Goal: Information Seeking & Learning: Learn about a topic

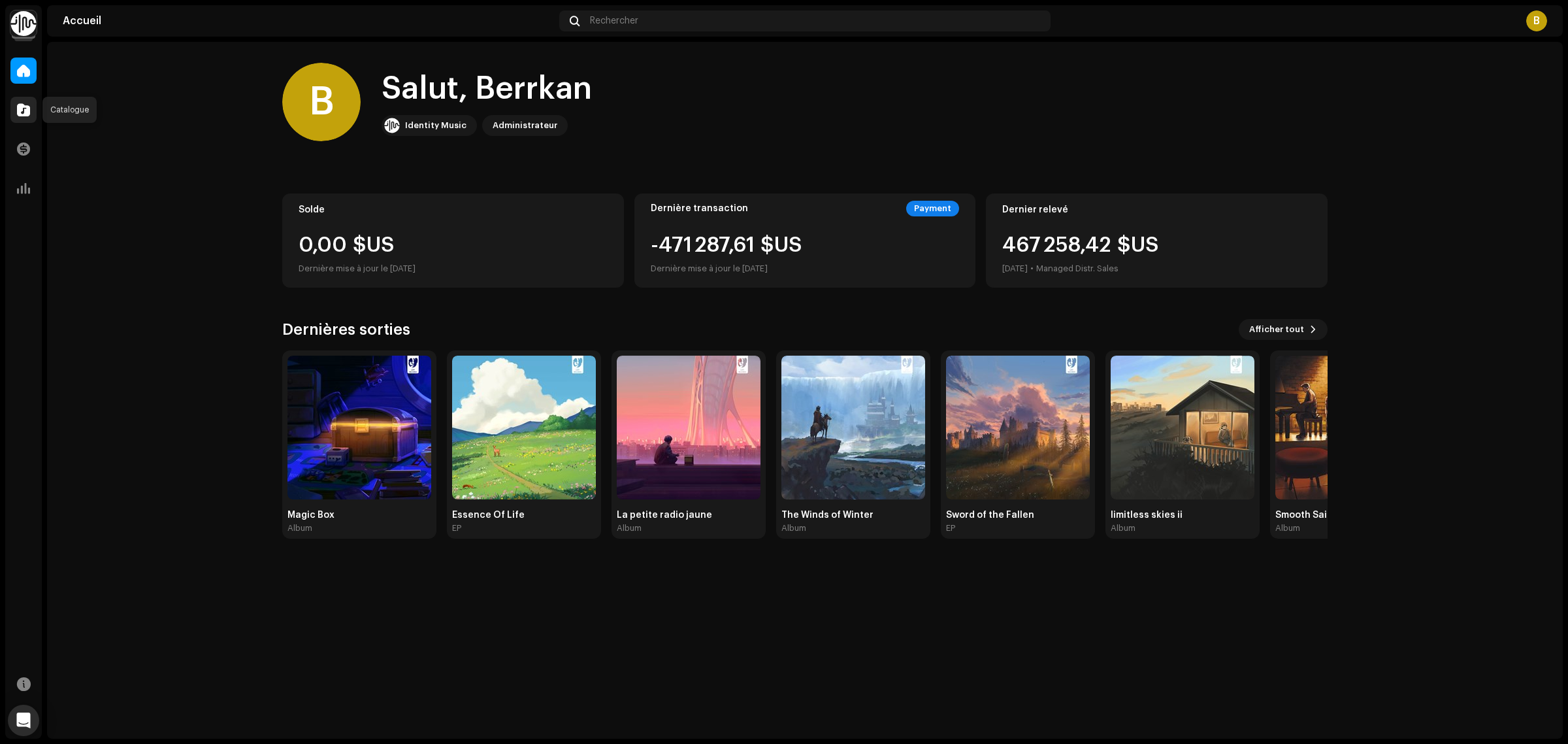
click at [27, 108] on span at bounding box center [24, 109] width 13 height 11
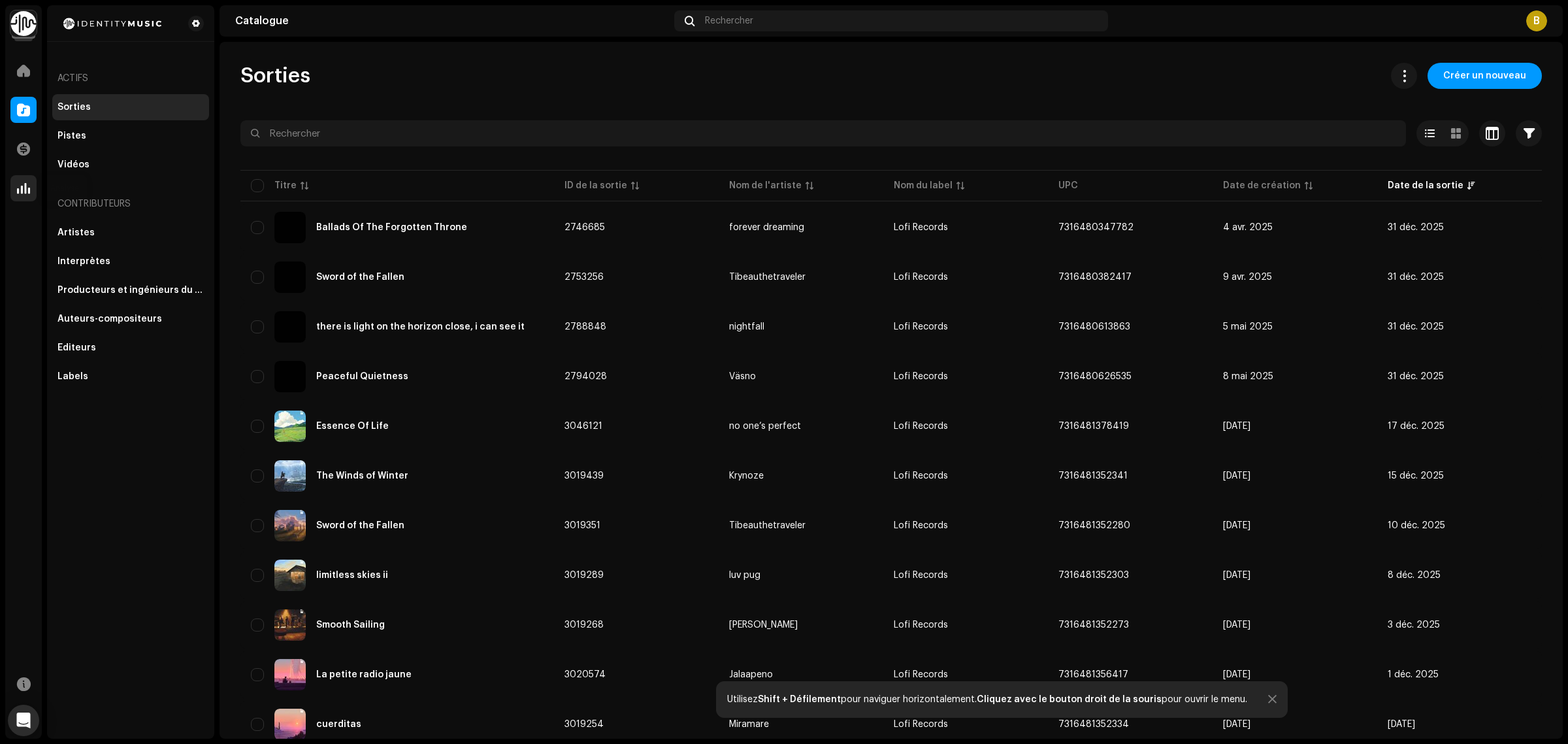
click at [24, 181] on div at bounding box center [24, 188] width 26 height 26
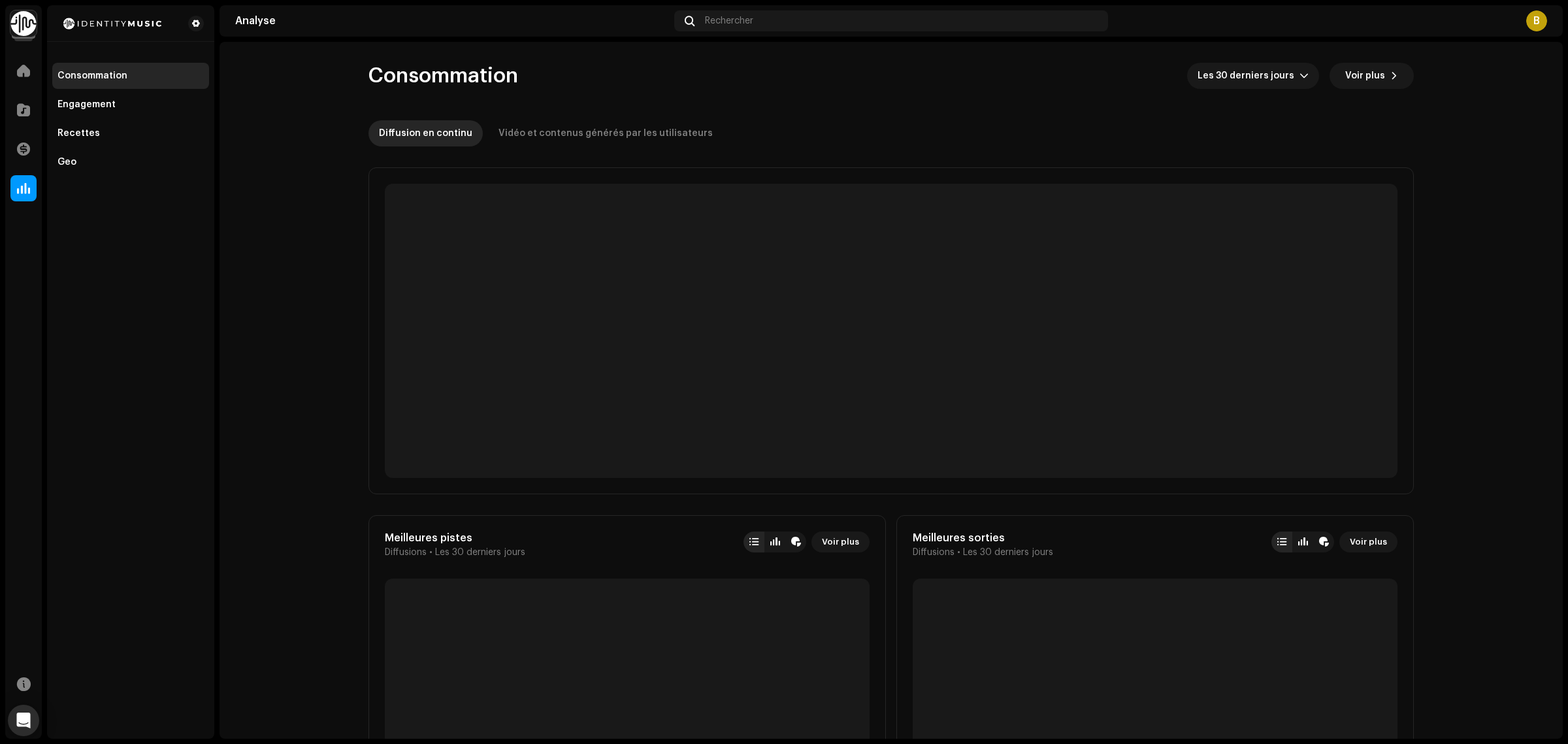
drag, startPoint x: 96, startPoint y: 374, endPoint x: 108, endPoint y: 367, distance: 13.9
click at [98, 371] on div "Consommation Engagement Recettes Geo" at bounding box center [131, 371] width 167 height 733
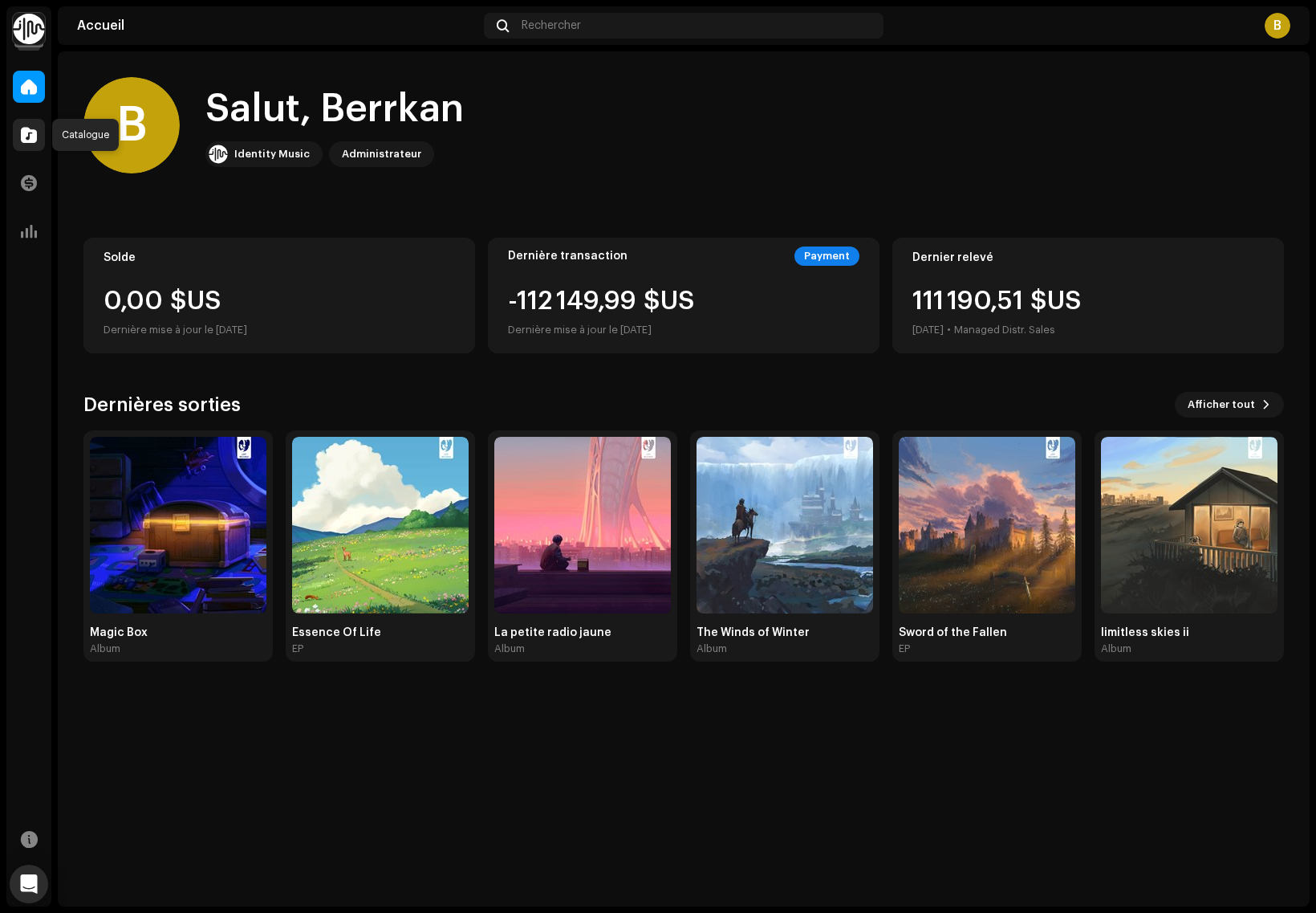
click at [32, 138] on span at bounding box center [29, 134] width 16 height 13
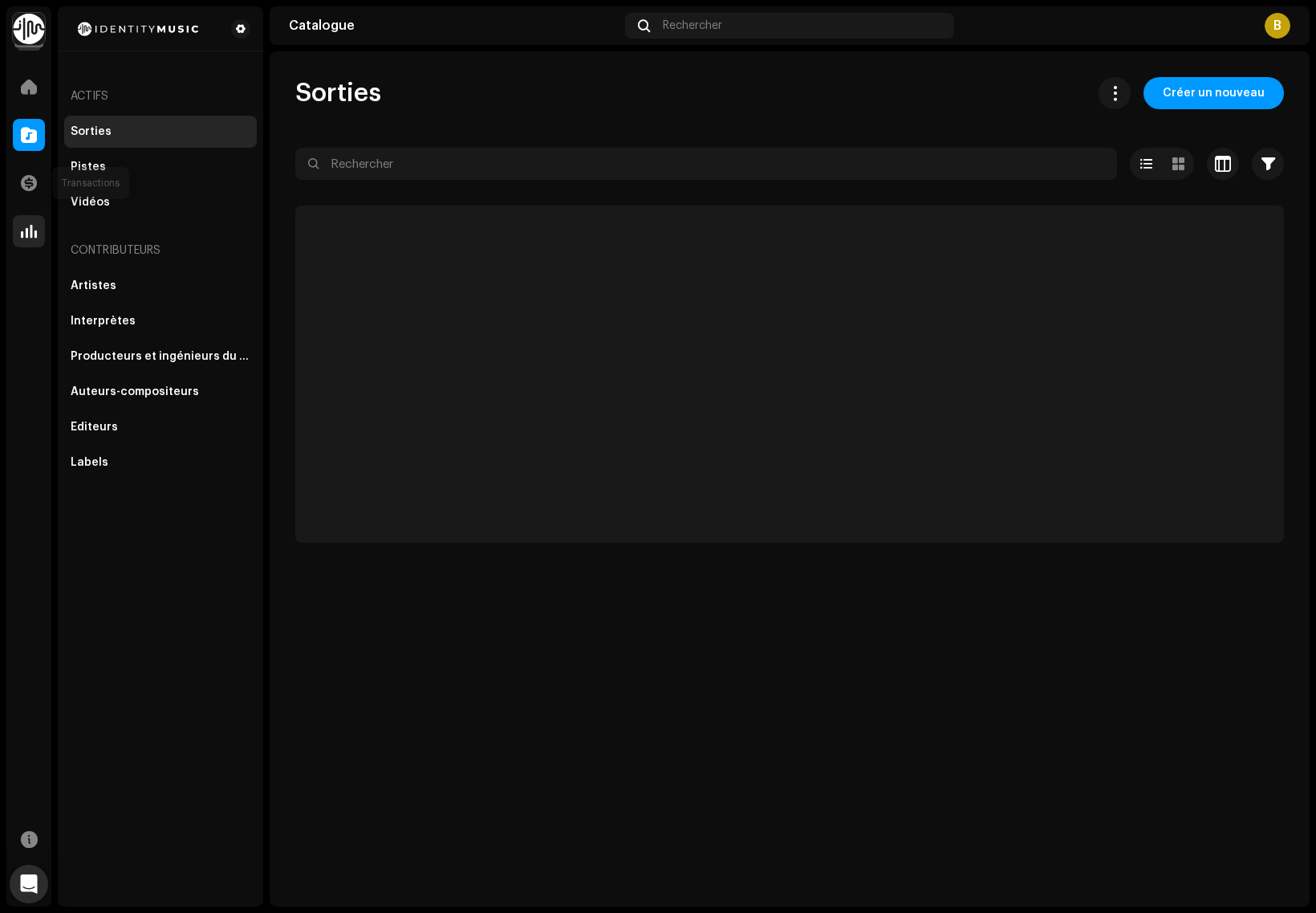
click at [14, 238] on div at bounding box center [29, 231] width 32 height 32
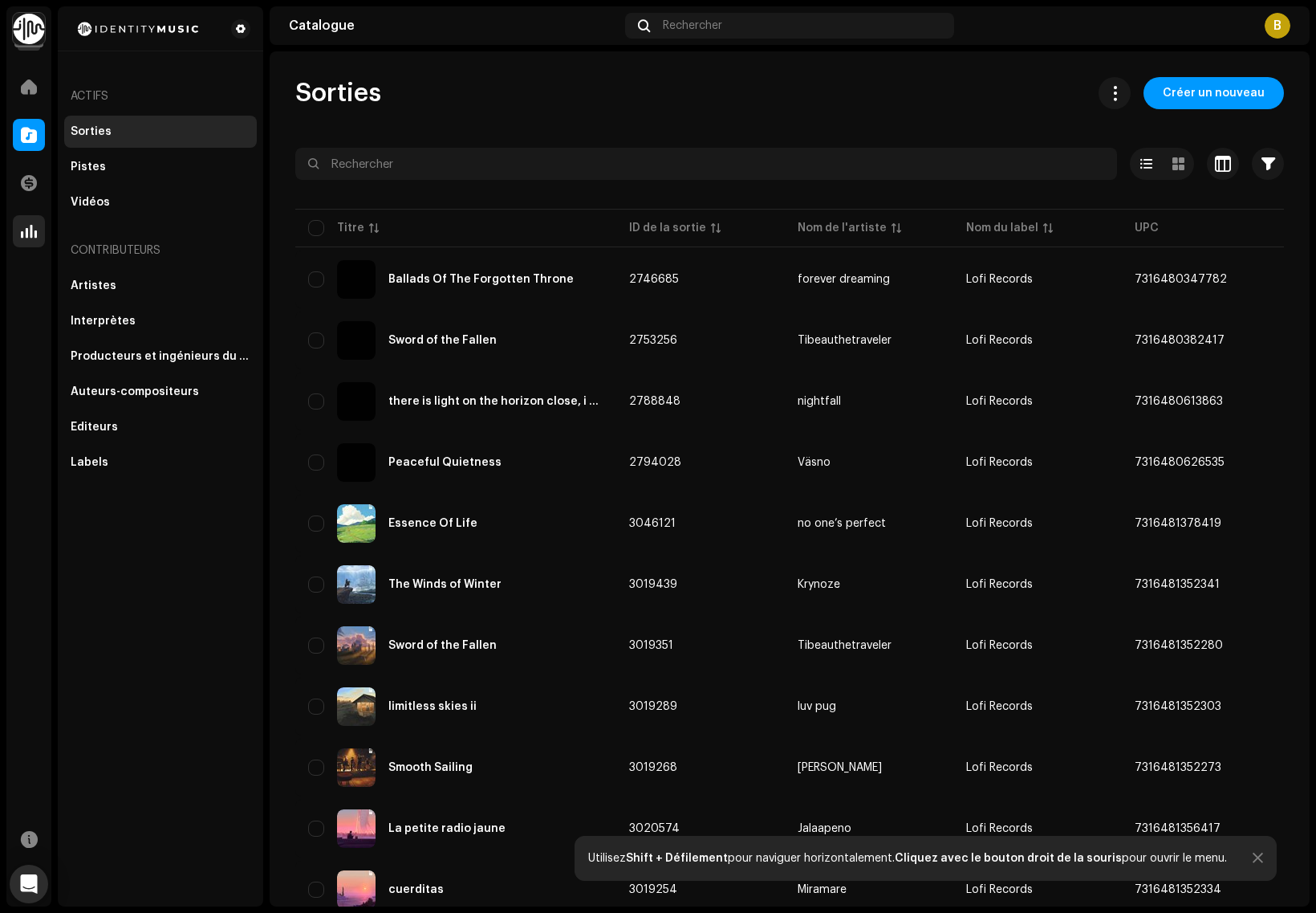
click at [25, 233] on span at bounding box center [29, 231] width 16 height 13
click at [18, 242] on div at bounding box center [29, 231] width 32 height 32
click at [18, 217] on div at bounding box center [29, 231] width 32 height 32
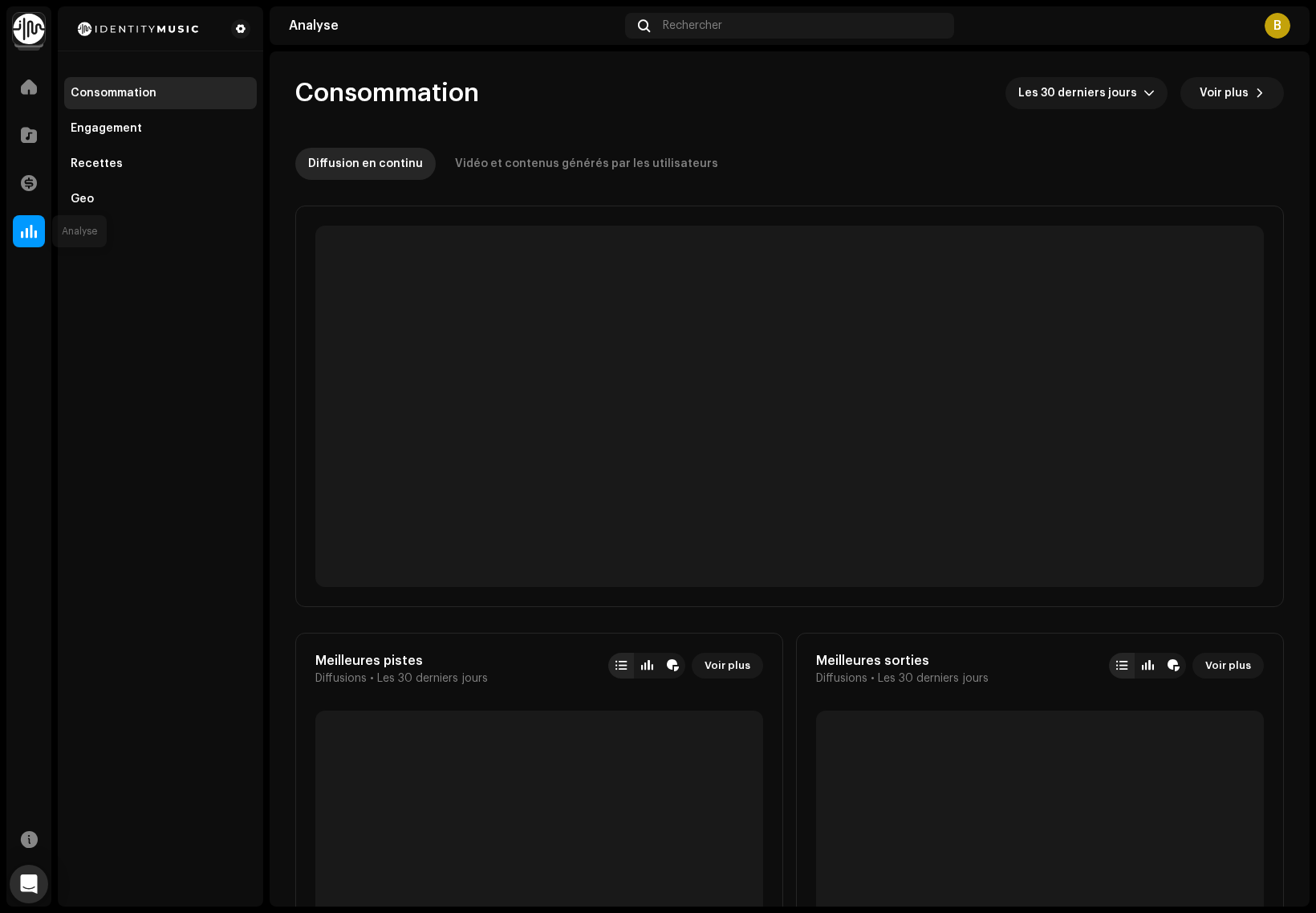
click at [24, 225] on span at bounding box center [29, 231] width 16 height 13
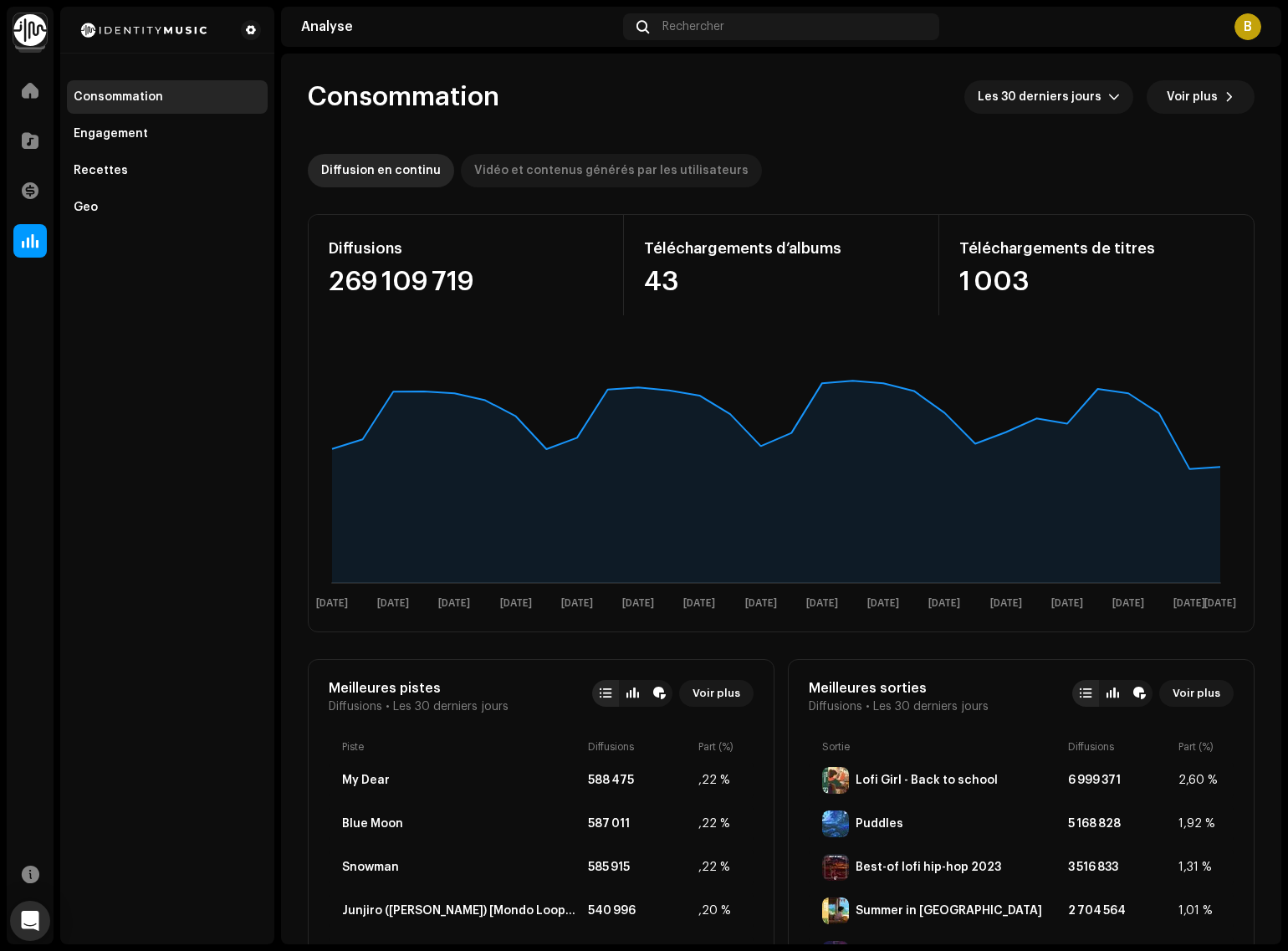
click at [548, 168] on div "Vidéo et contenus générés par les utilisateurs" at bounding box center [611, 170] width 274 height 34
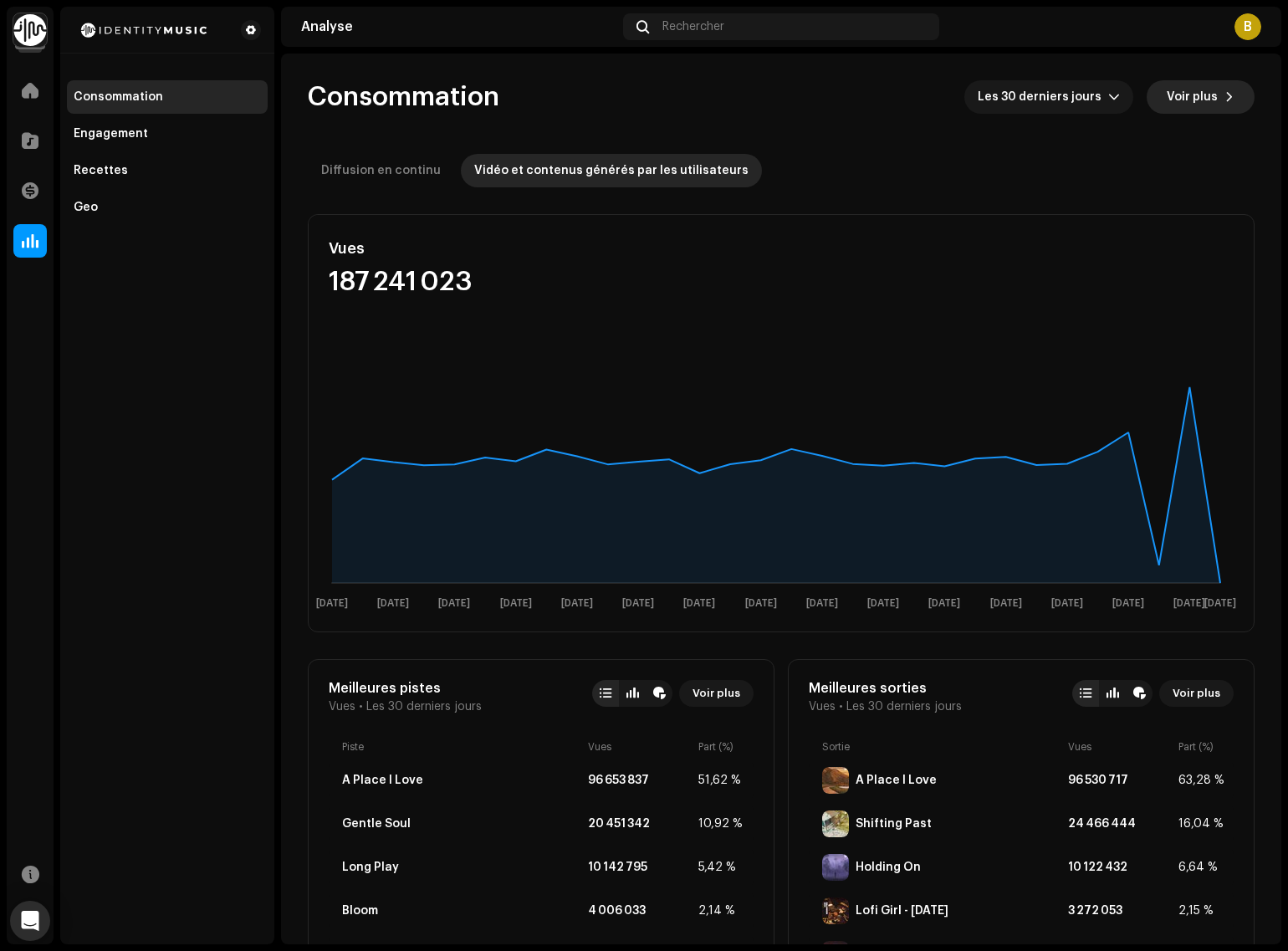
click at [1023, 81] on span "Voir plus" at bounding box center [1192, 97] width 51 height 34
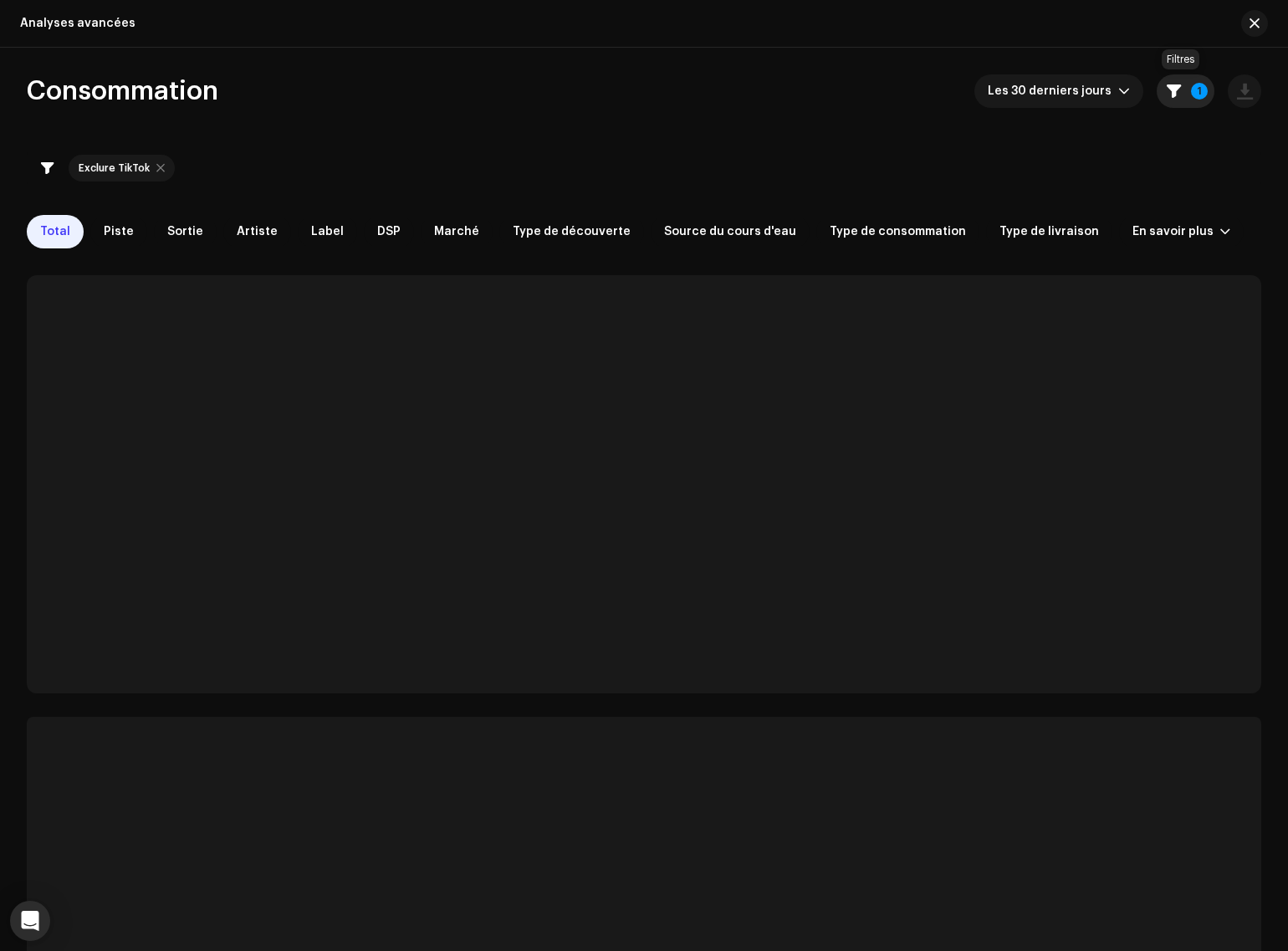
click at [1023, 86] on p-badge "1" at bounding box center [1198, 91] width 16 height 16
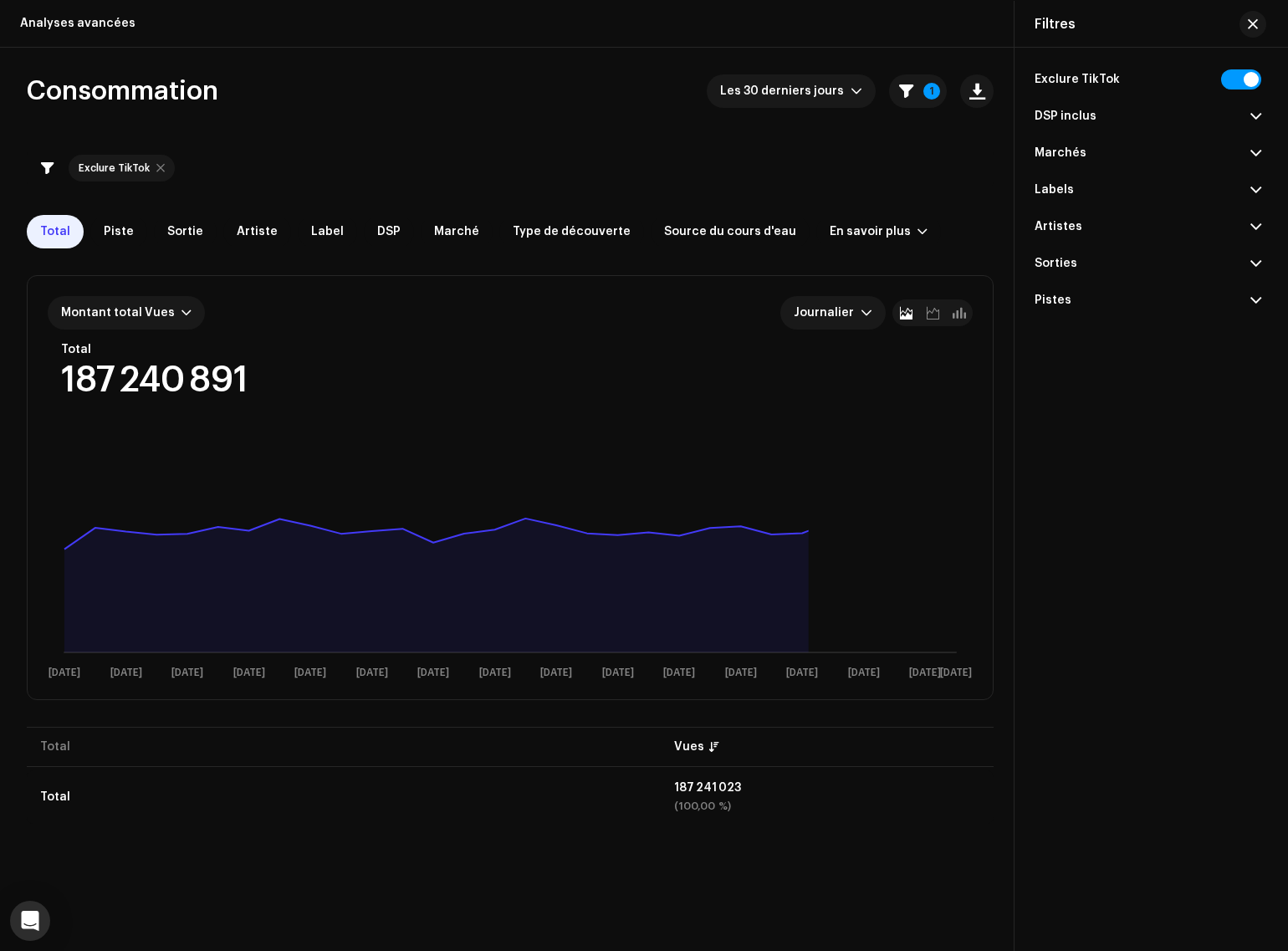
click at [1023, 117] on div "DSP inclus" at bounding box center [1065, 116] width 62 height 14
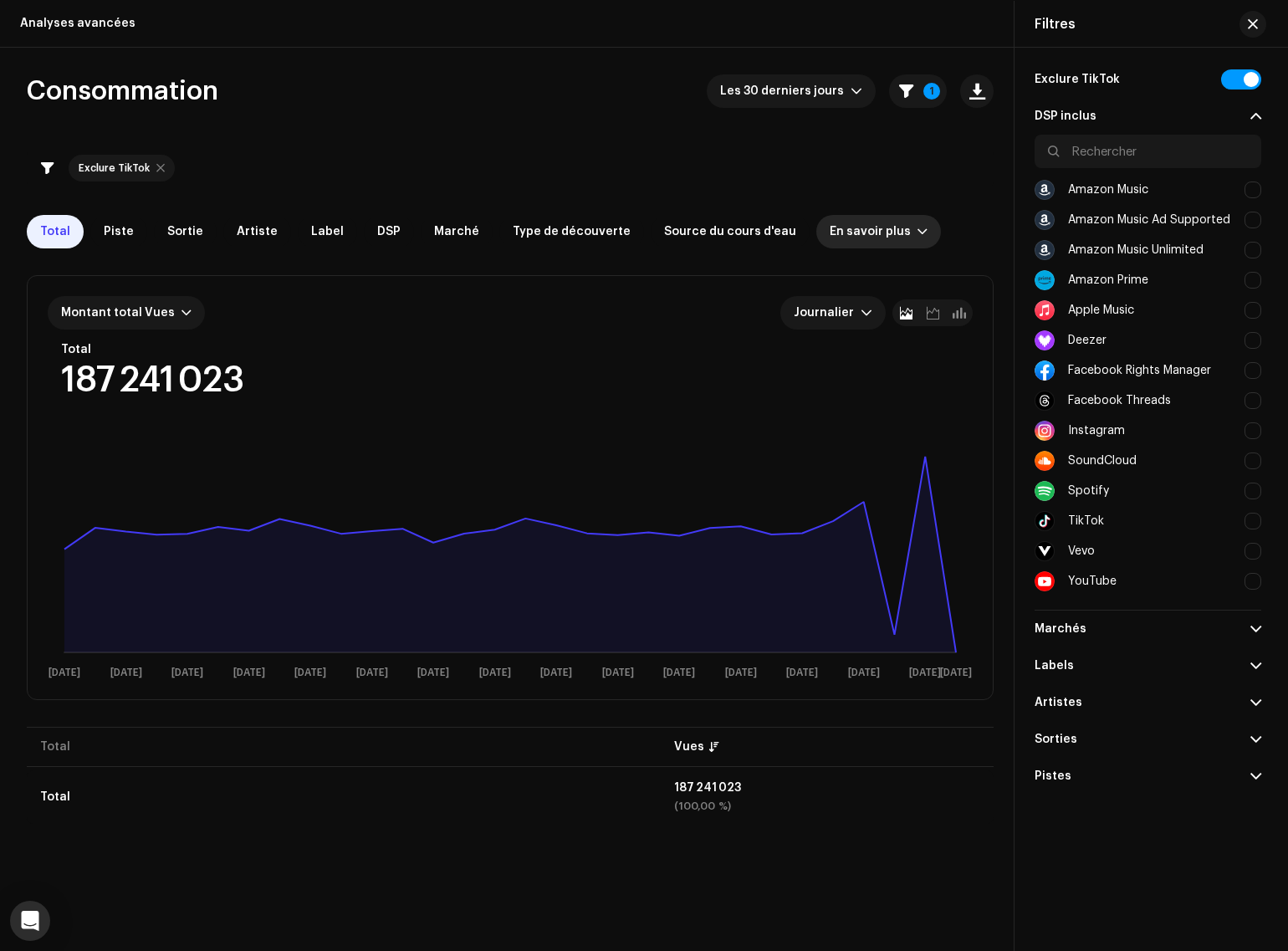
click at [816, 215] on div "En savoir plus" at bounding box center [878, 231] width 124 height 34
click at [829, 236] on div "En savoir plus" at bounding box center [870, 231] width 81 height 14
click at [829, 226] on div "En savoir plus" at bounding box center [870, 231] width 81 height 14
click at [1023, 429] on div "Instagram" at bounding box center [1096, 430] width 57 height 14
checkbox input "true"
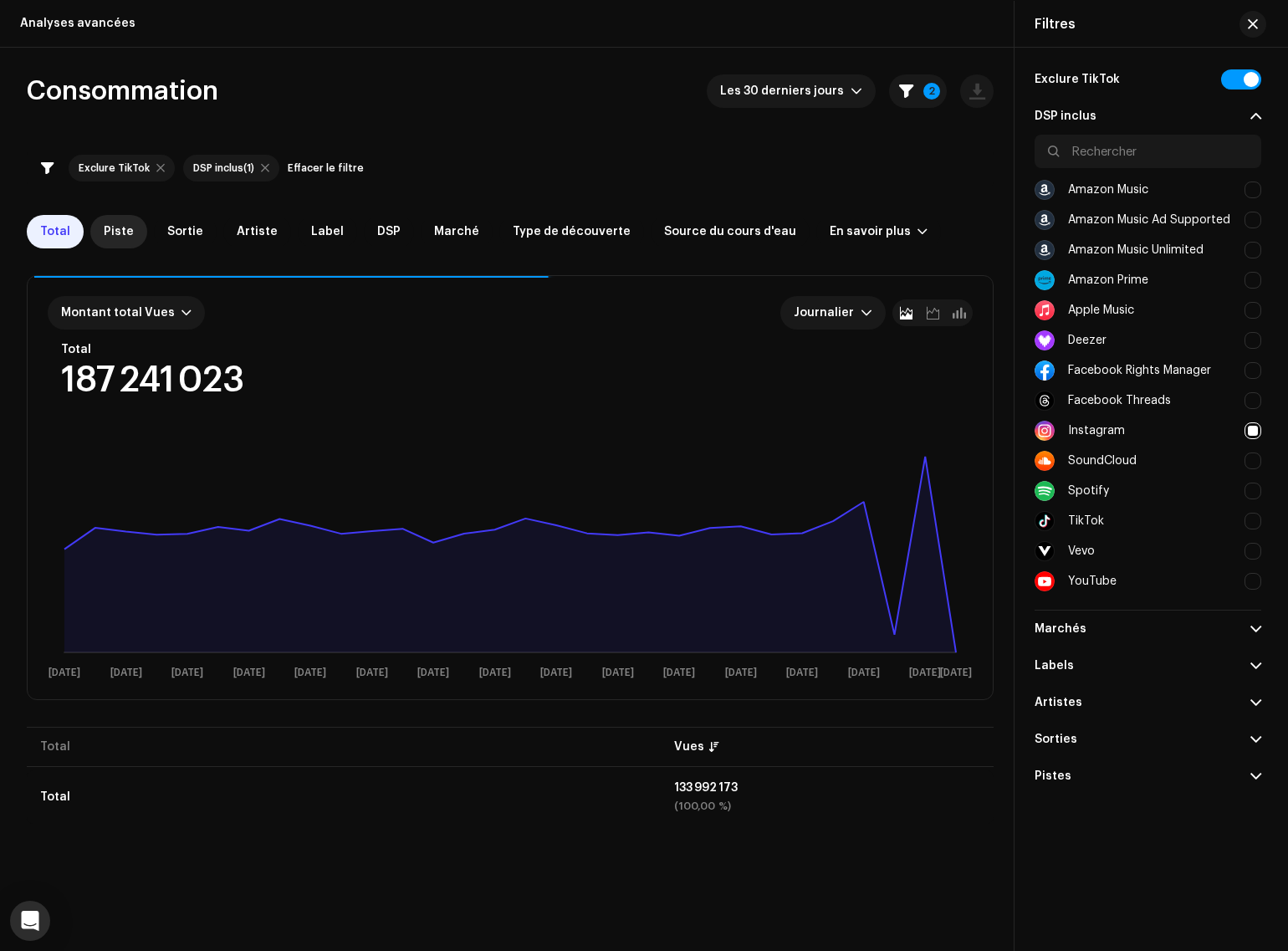
click at [123, 223] on div "Piste" at bounding box center [119, 231] width 57 height 34
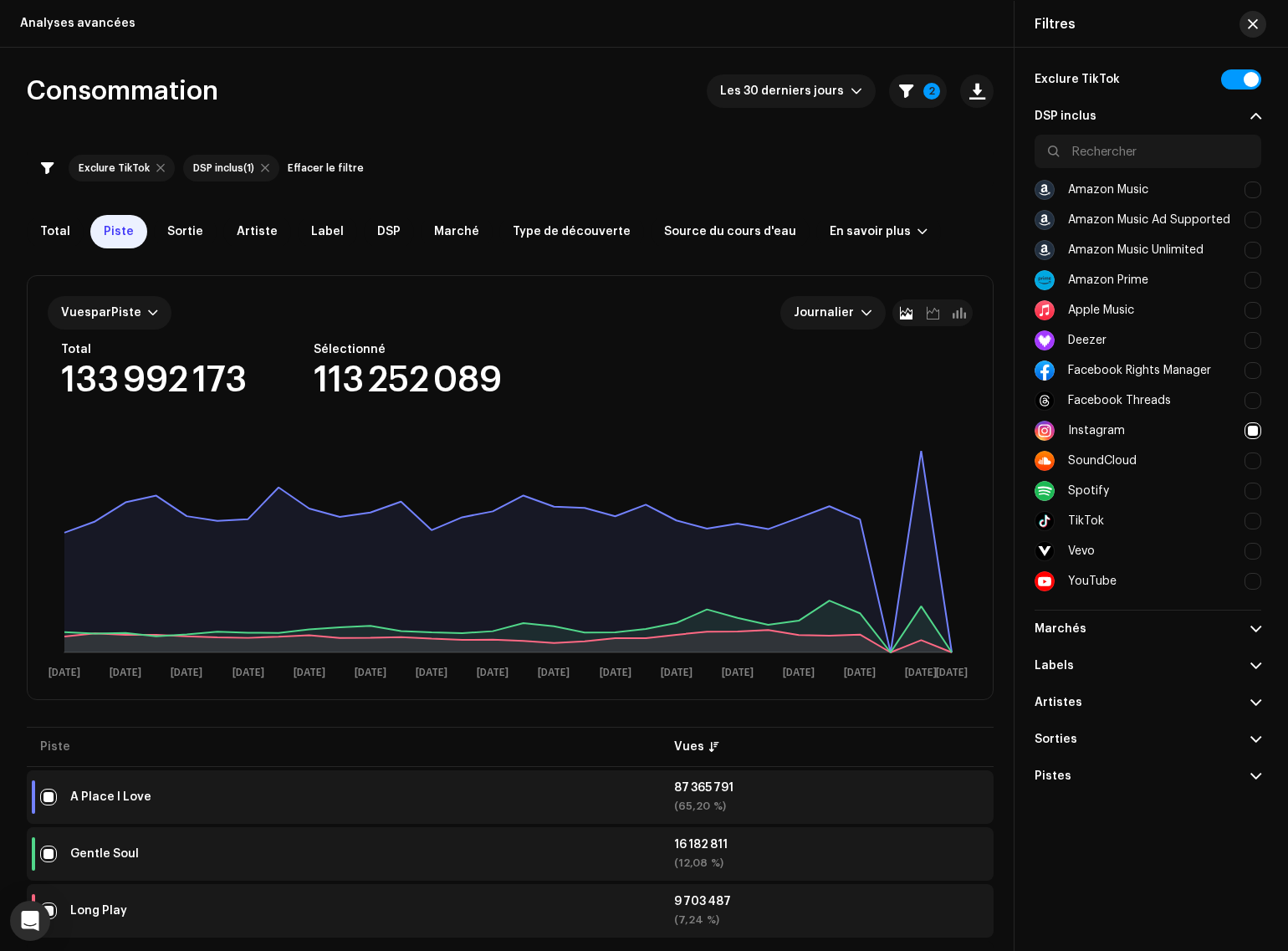
click at [1023, 23] on button "button" at bounding box center [1252, 24] width 26 height 26
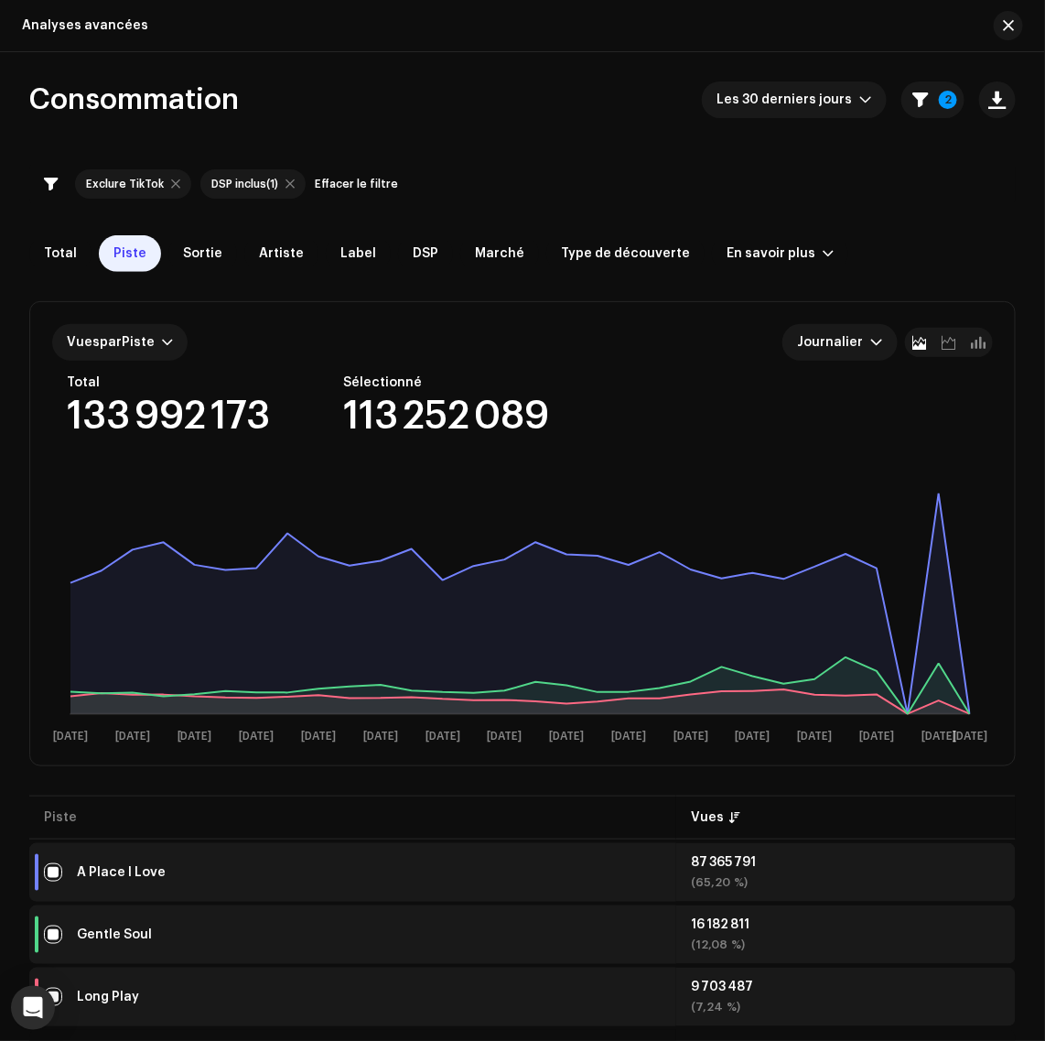
click at [30, 349] on div "Vues par Piste Journalier Total 133 992 173 Sélectionné 113 252 089 6 sept. 8 s…" at bounding box center [522, 533] width 985 height 463
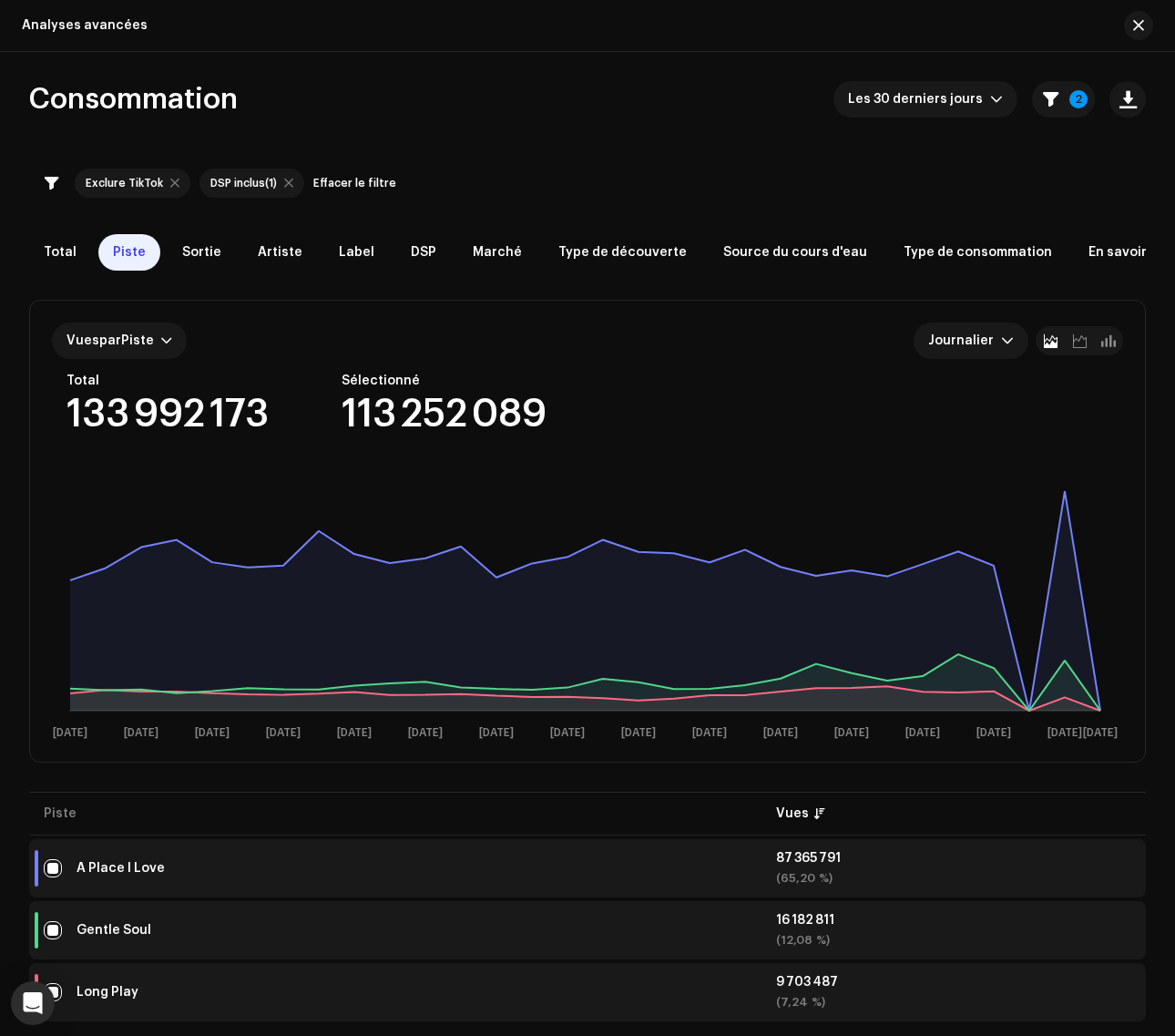
click at [1059, 99] on button "2" at bounding box center [1063, 99] width 63 height 37
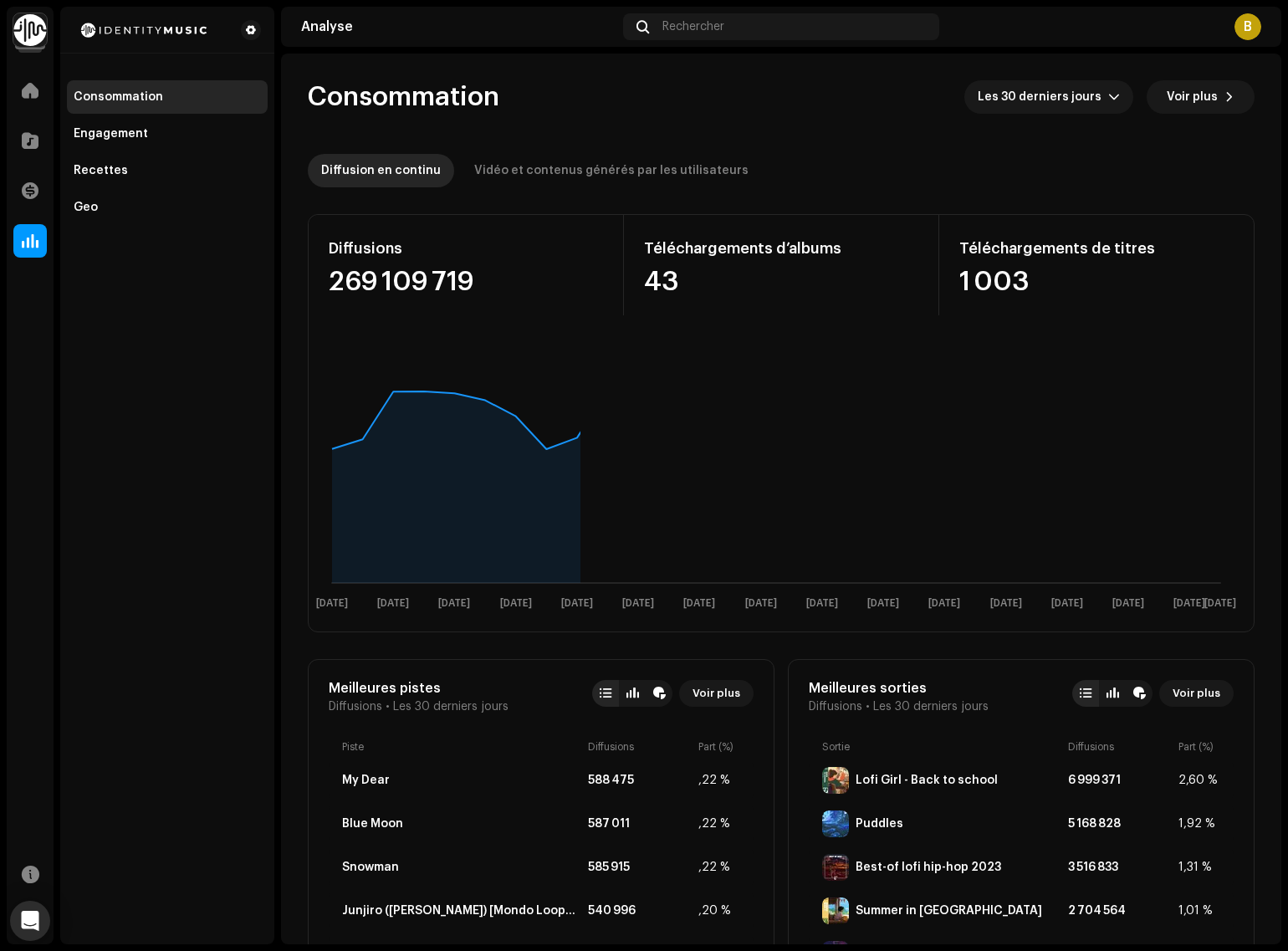
click at [1218, 24] on div "B" at bounding box center [1103, 26] width 315 height 26
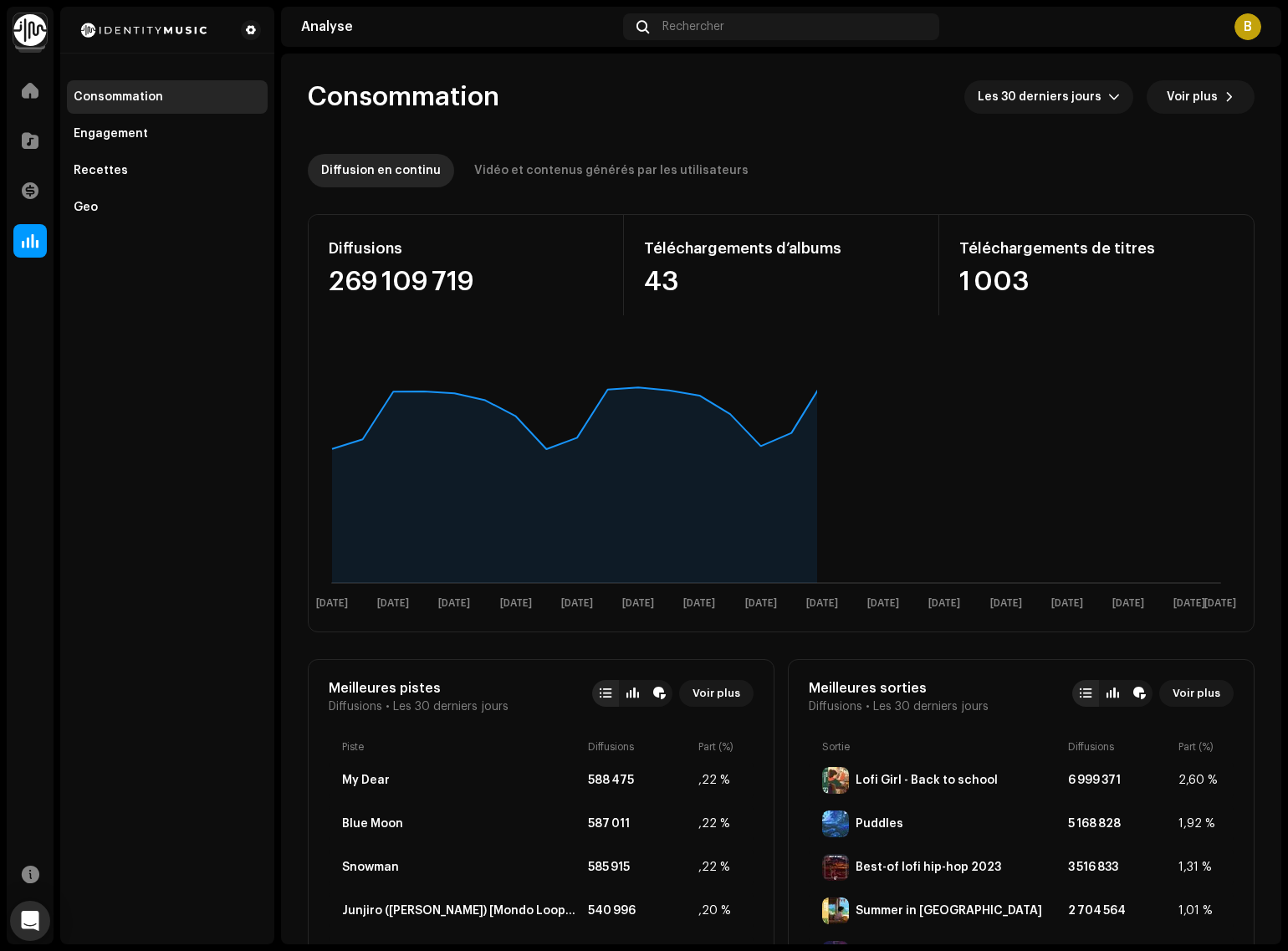
click at [1231, 19] on div "B" at bounding box center [1103, 26] width 315 height 26
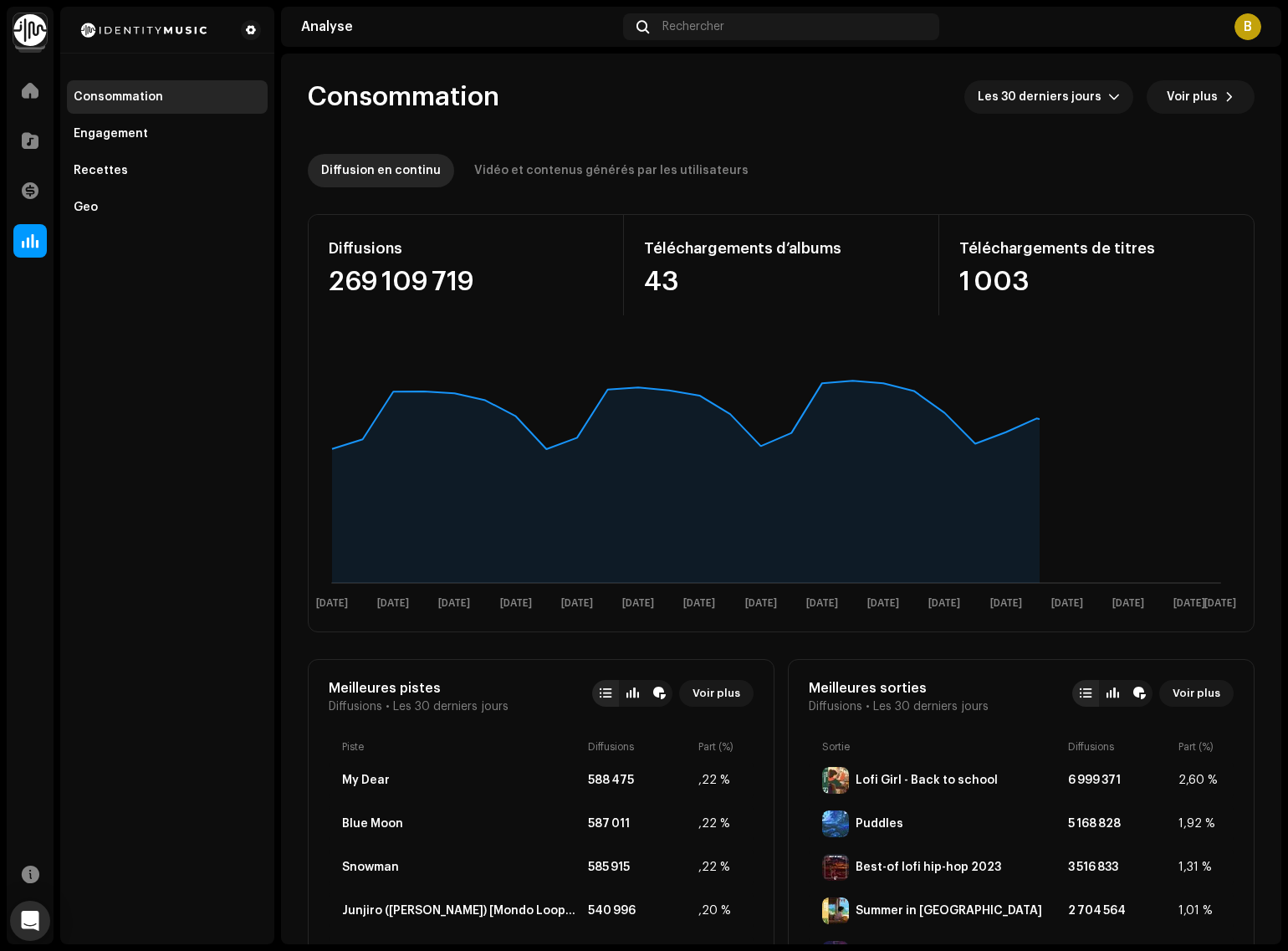
click at [1238, 22] on div "B" at bounding box center [1247, 26] width 26 height 26
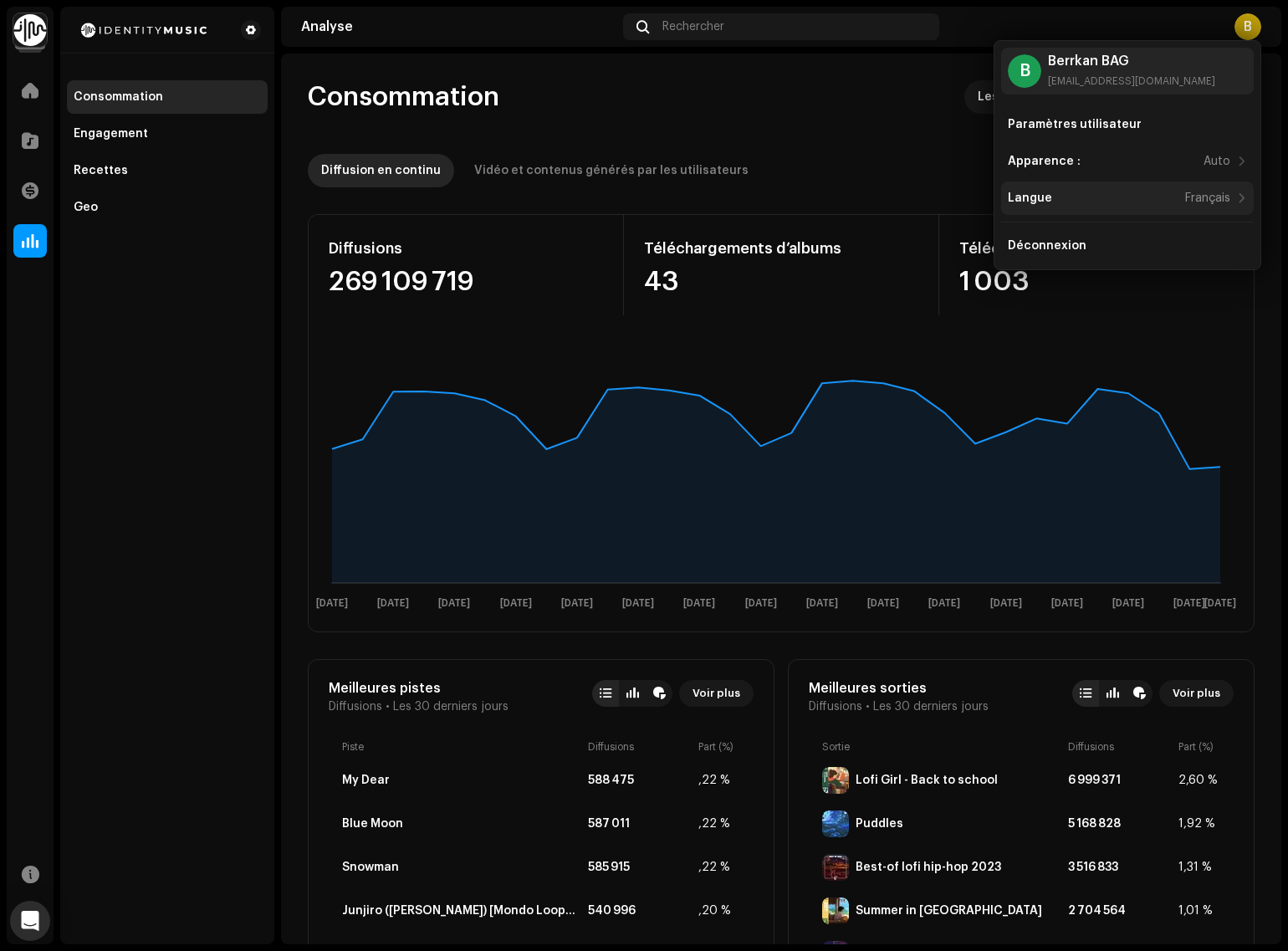
click at [1045, 205] on div "Langue" at bounding box center [1029, 198] width 45 height 14
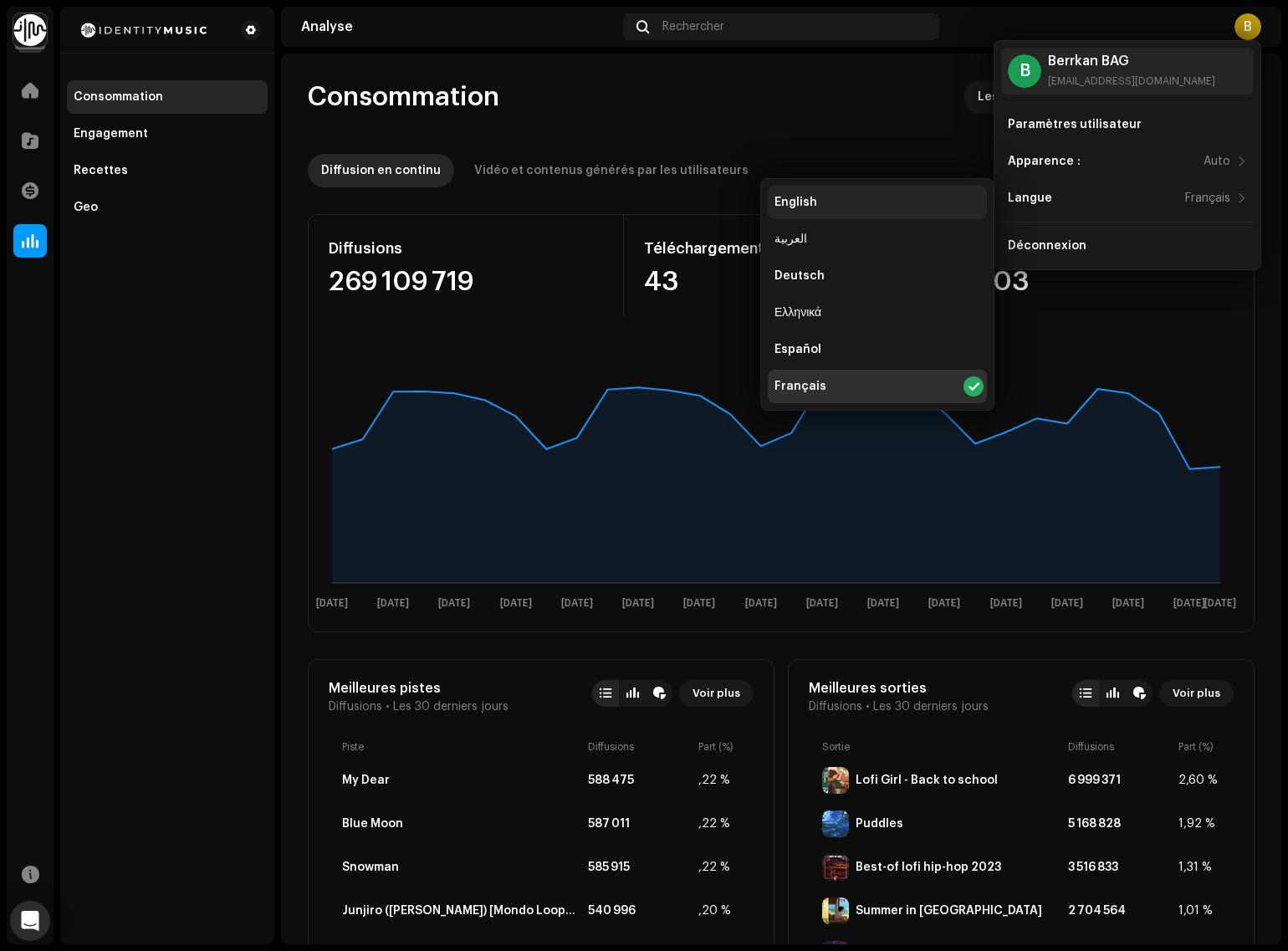
click at [812, 193] on div "English" at bounding box center [877, 202] width 219 height 34
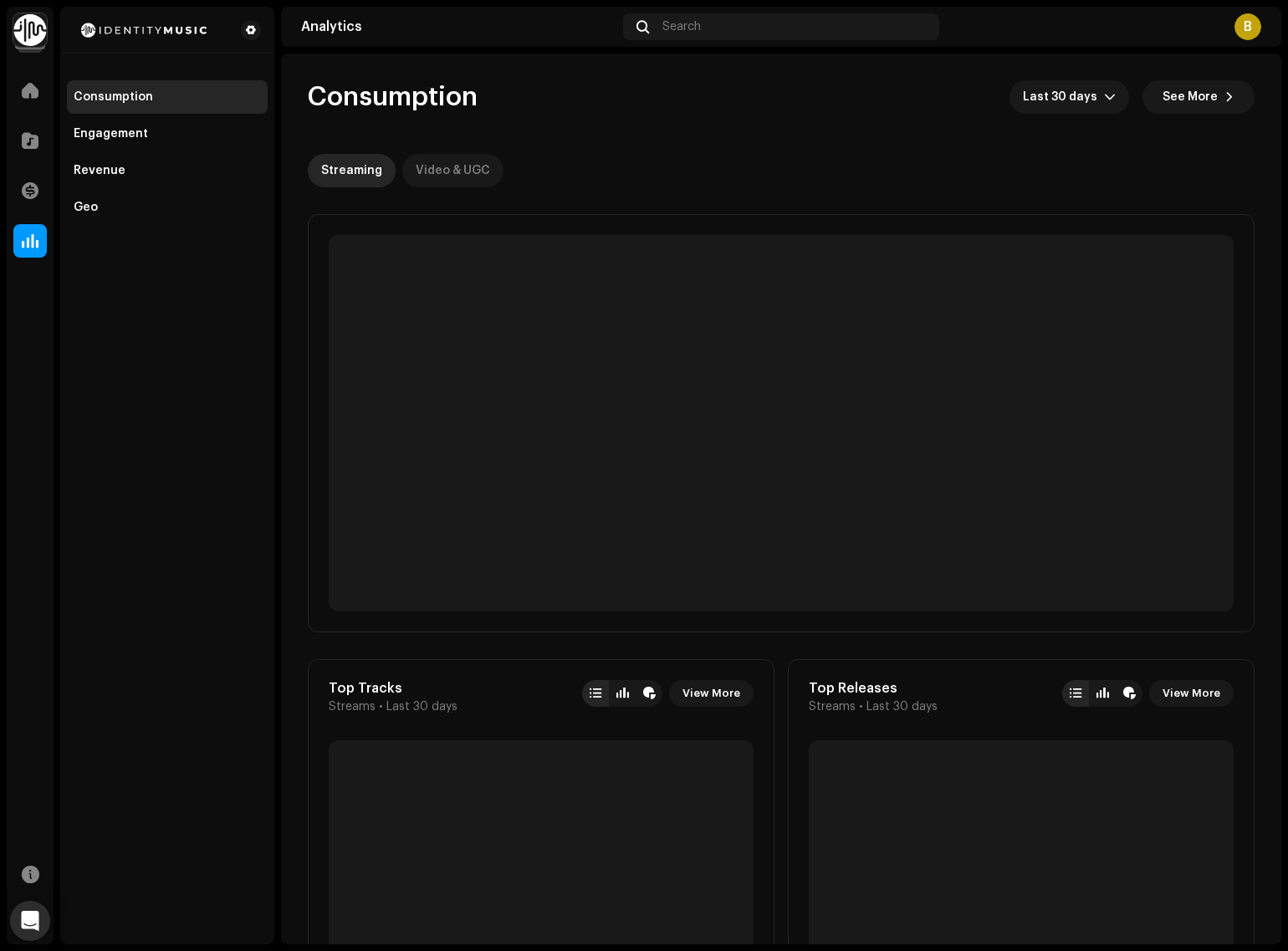
click at [417, 162] on div "Video & UGC" at bounding box center [452, 170] width 74 height 34
click at [1184, 104] on span "See More" at bounding box center [1189, 97] width 55 height 34
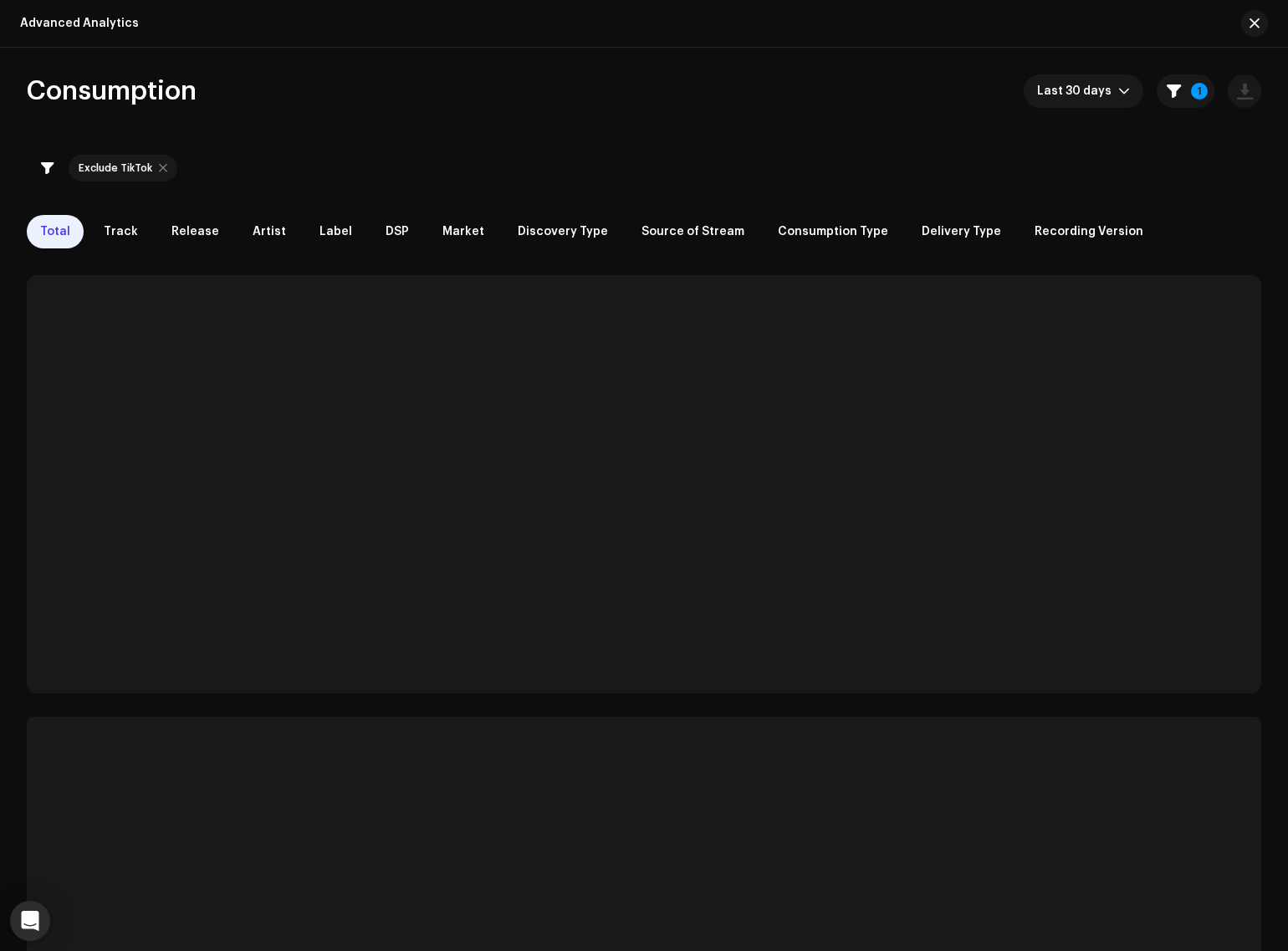
checkbox input "true"
click at [1177, 96] on button "1" at bounding box center [1185, 90] width 58 height 34
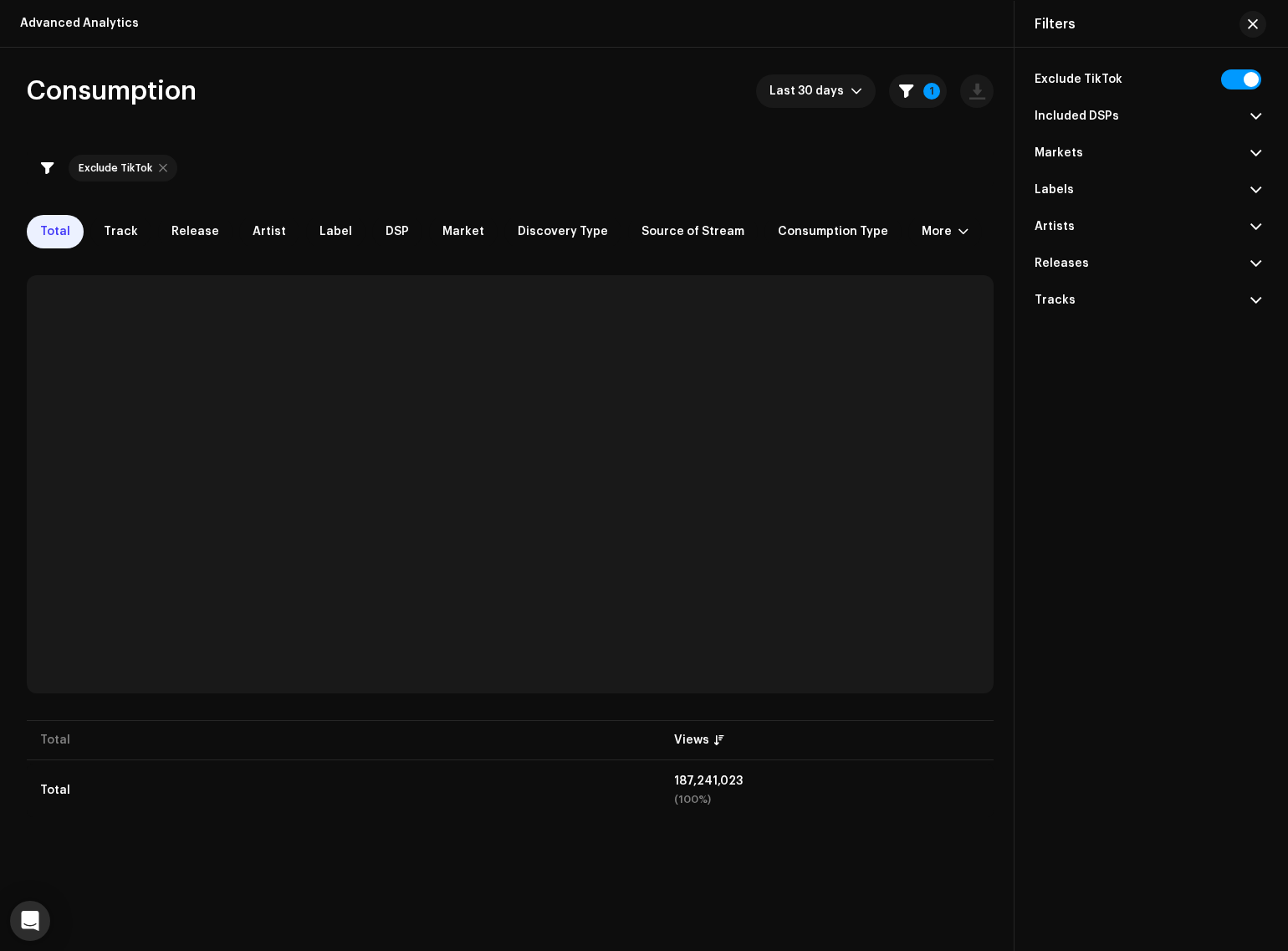
click at [1095, 123] on p-accordion-header "Included DSPs" at bounding box center [1147, 116] width 227 height 37
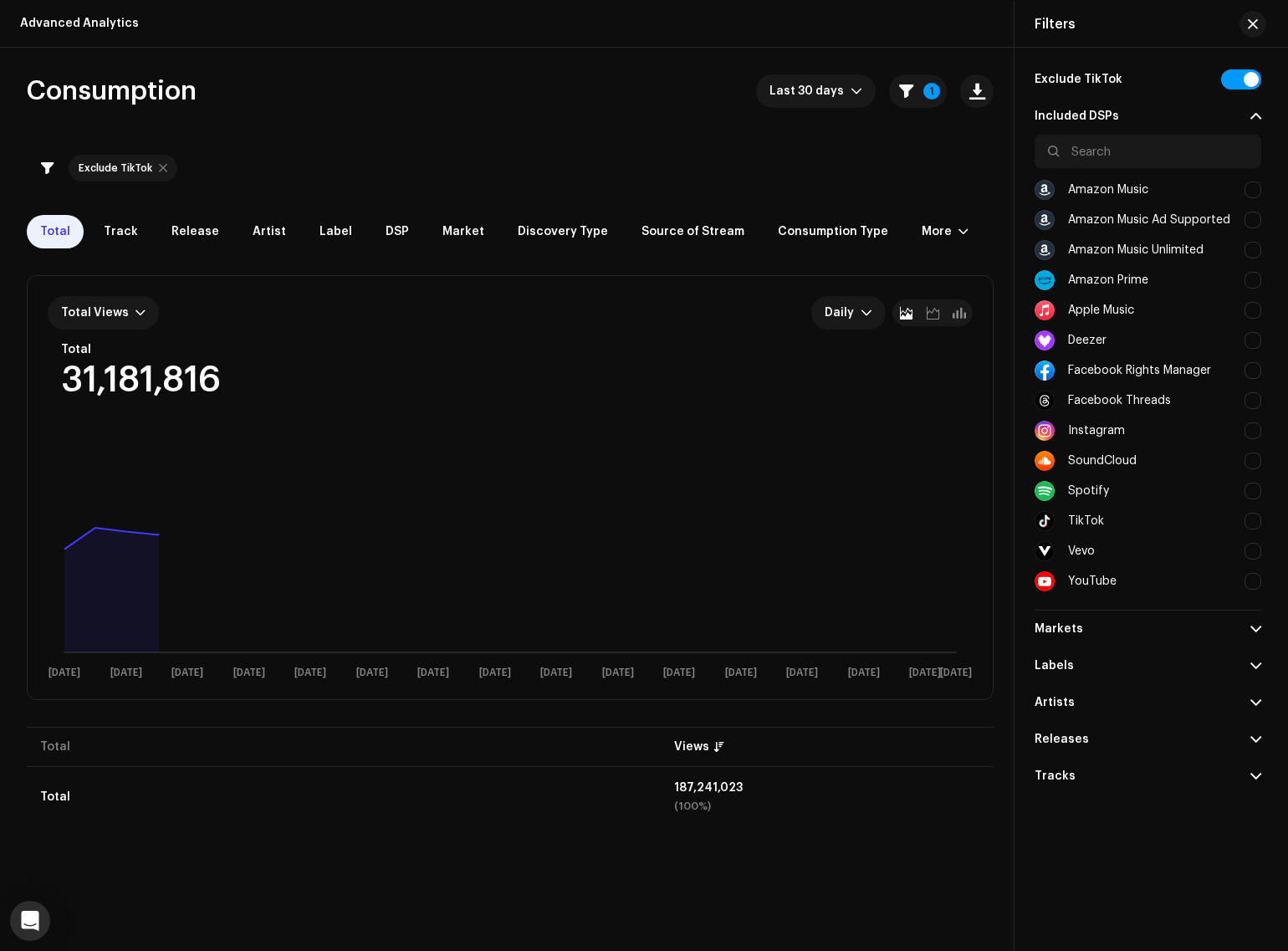
click at [1084, 430] on div "Instagram" at bounding box center [1096, 430] width 57 height 14
checkbox input "true"
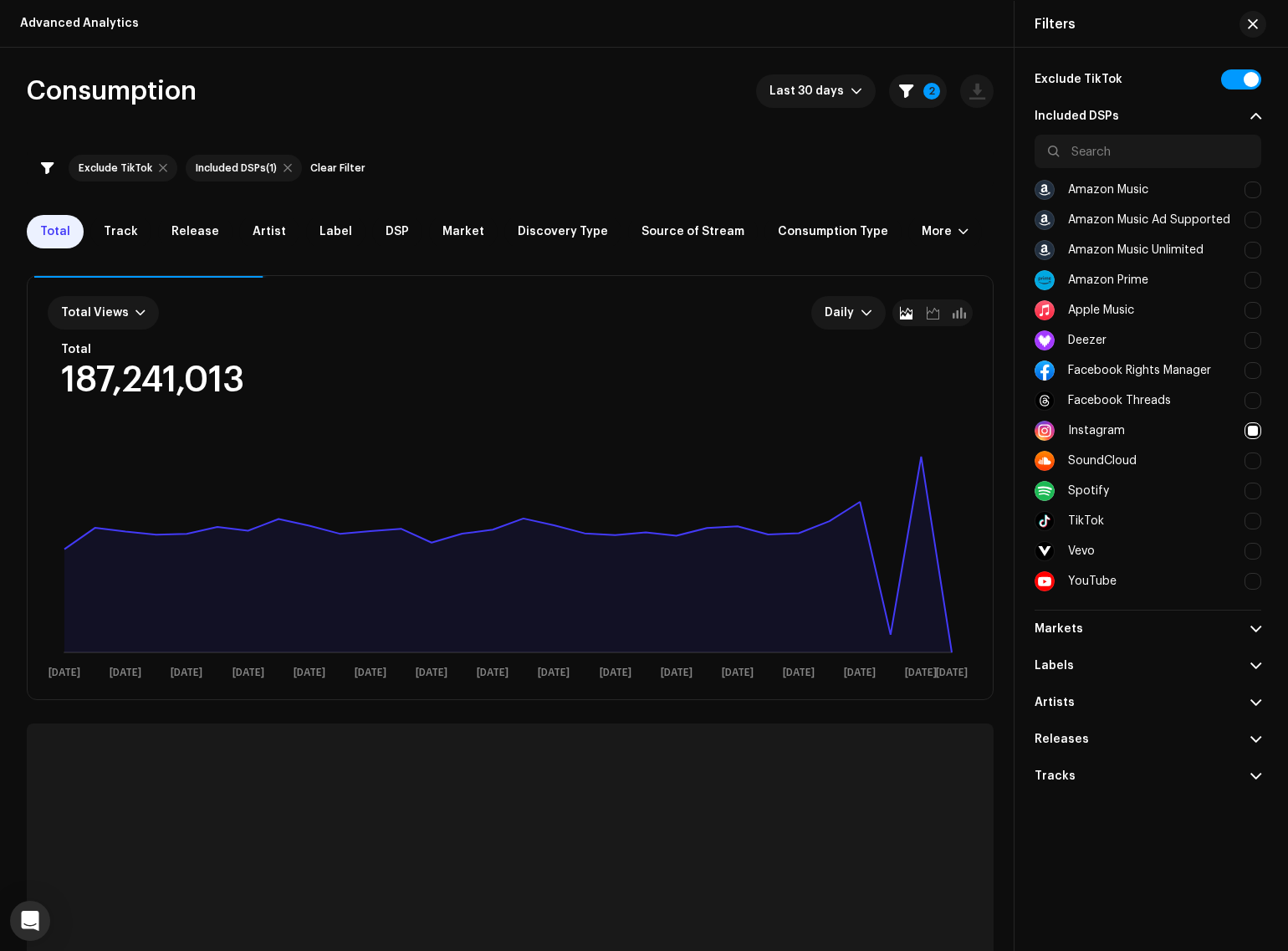
click at [590, 126] on div "Consumption Last 30 days 2 Exclude TikTok Included DSPs (1) Clear Filter Total …" at bounding box center [510, 574] width 1020 height 1000
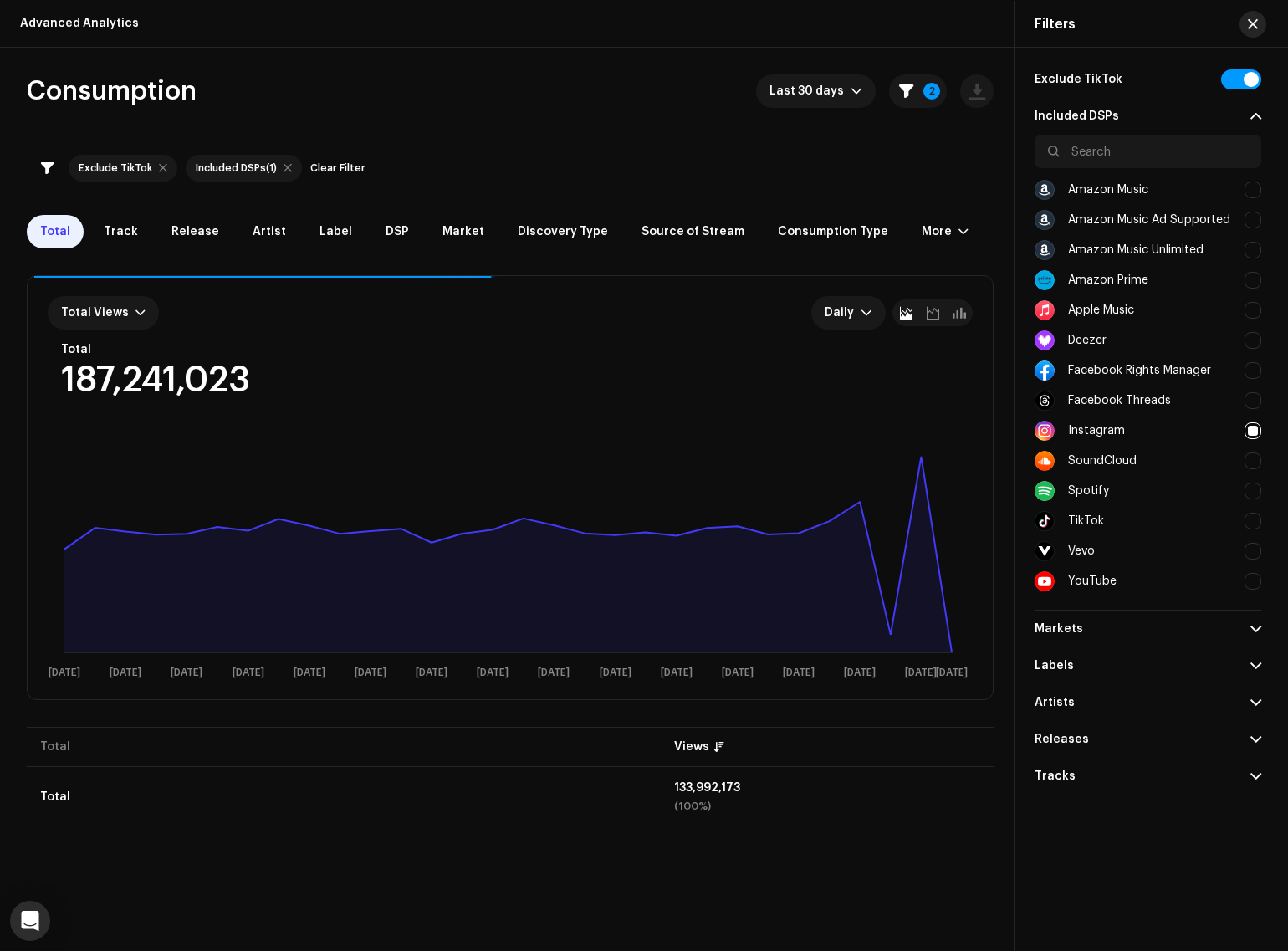
click at [1260, 19] on button "button" at bounding box center [1252, 24] width 26 height 26
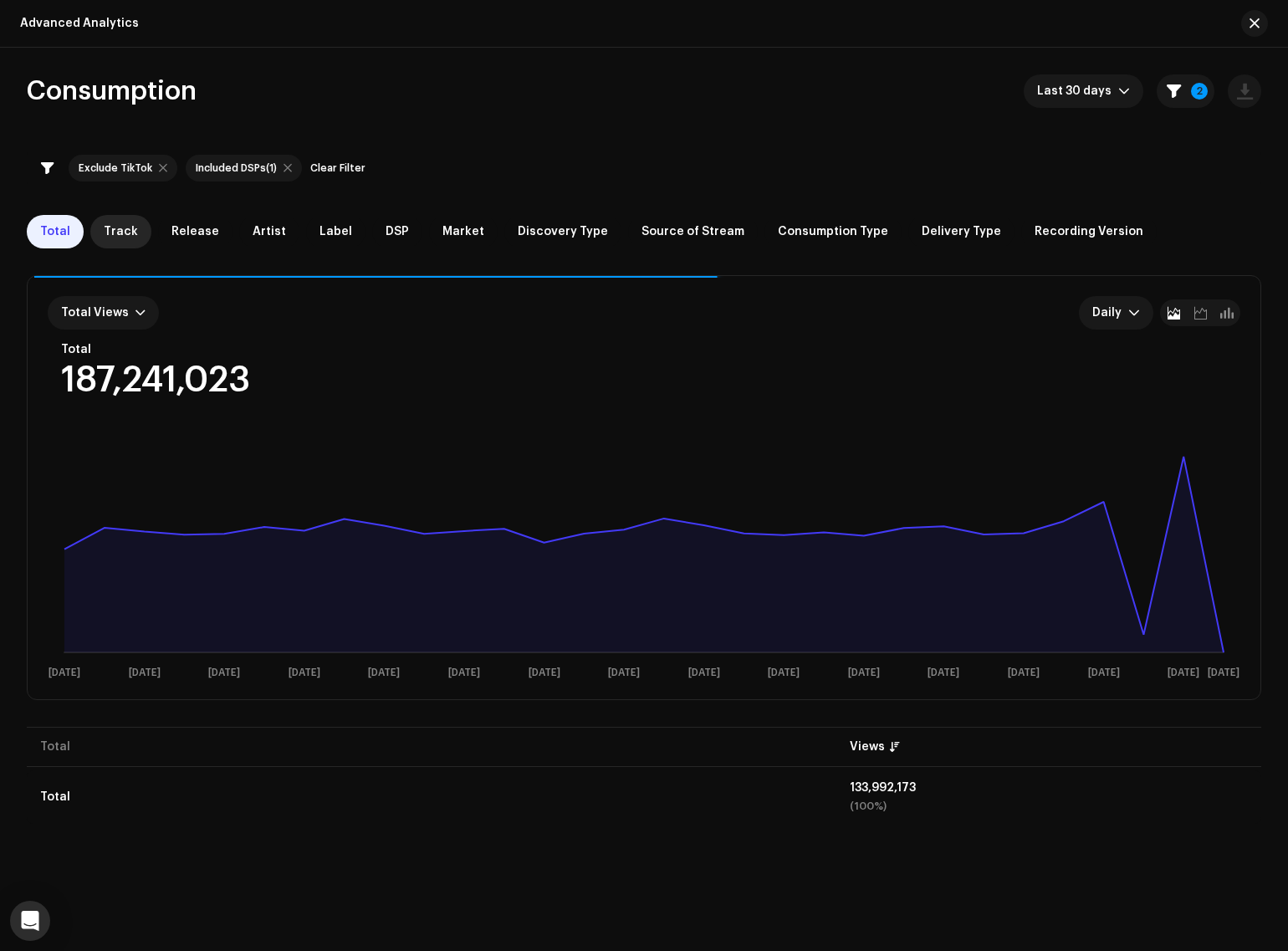
click at [110, 232] on span "Track" at bounding box center [121, 231] width 35 height 14
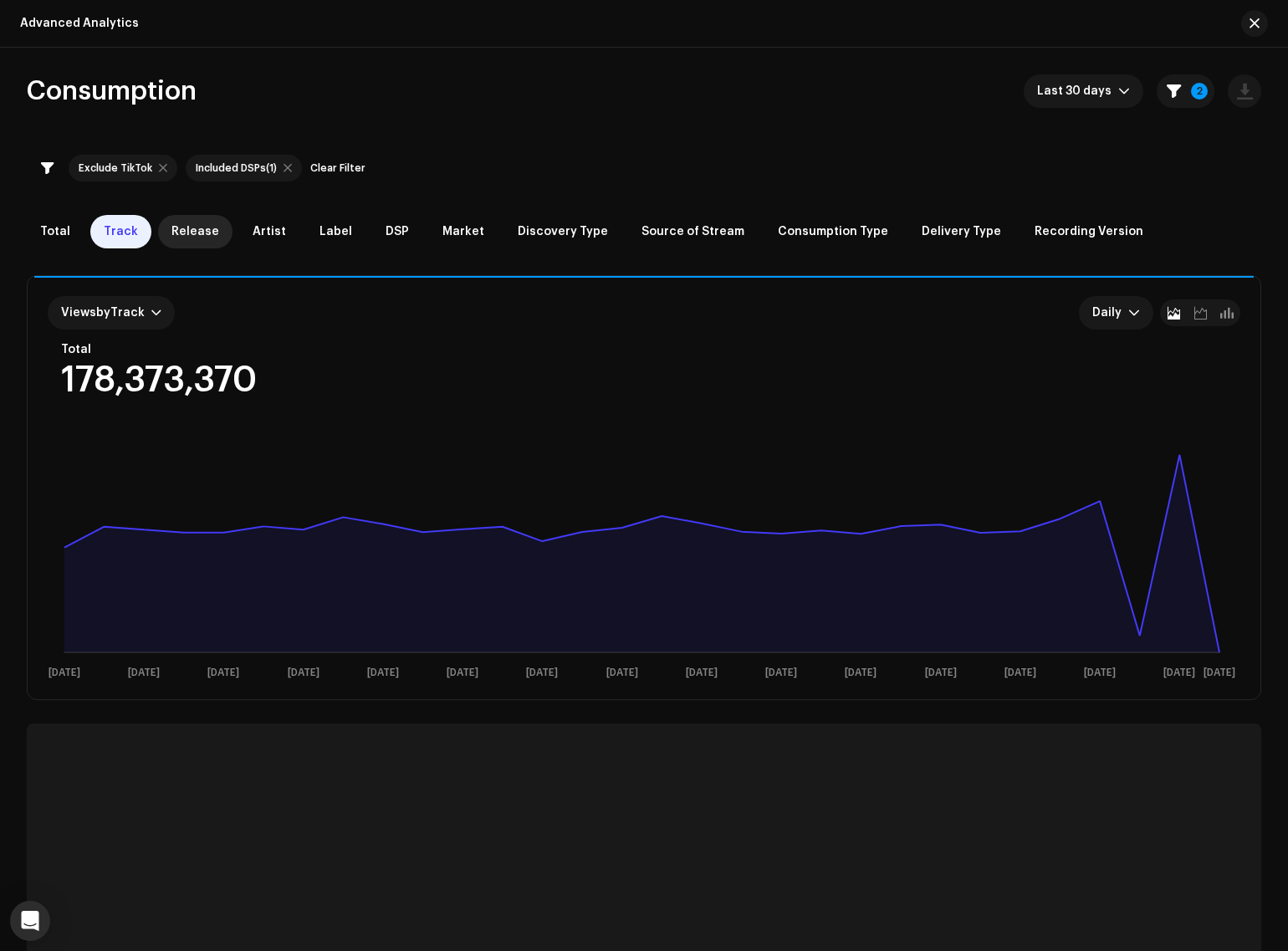
click at [193, 226] on span "Release" at bounding box center [195, 231] width 48 height 14
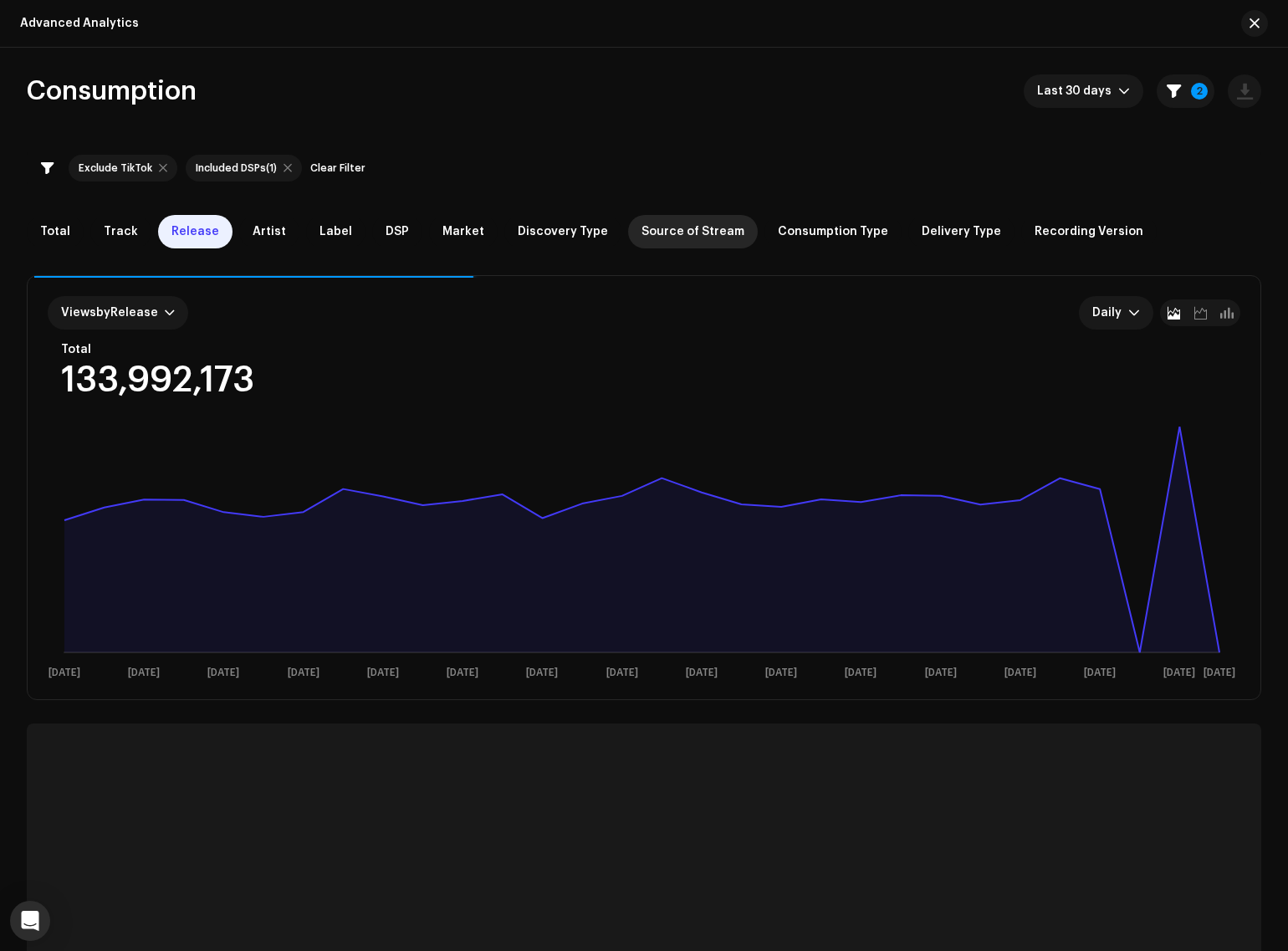
click at [641, 227] on span "Source of Stream" at bounding box center [692, 231] width 103 height 14
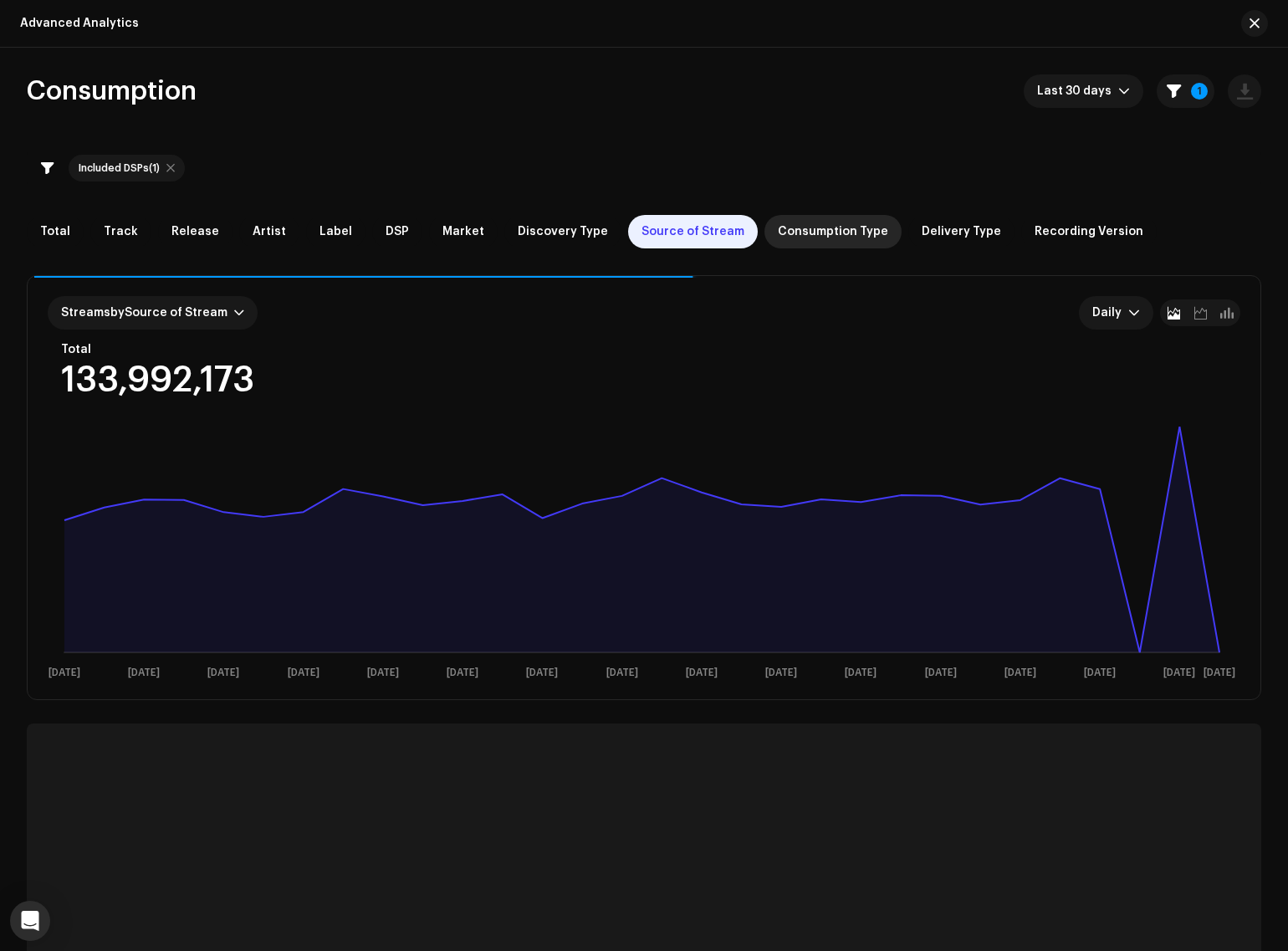
click at [814, 242] on div "Consumption Type" at bounding box center [833, 231] width 137 height 34
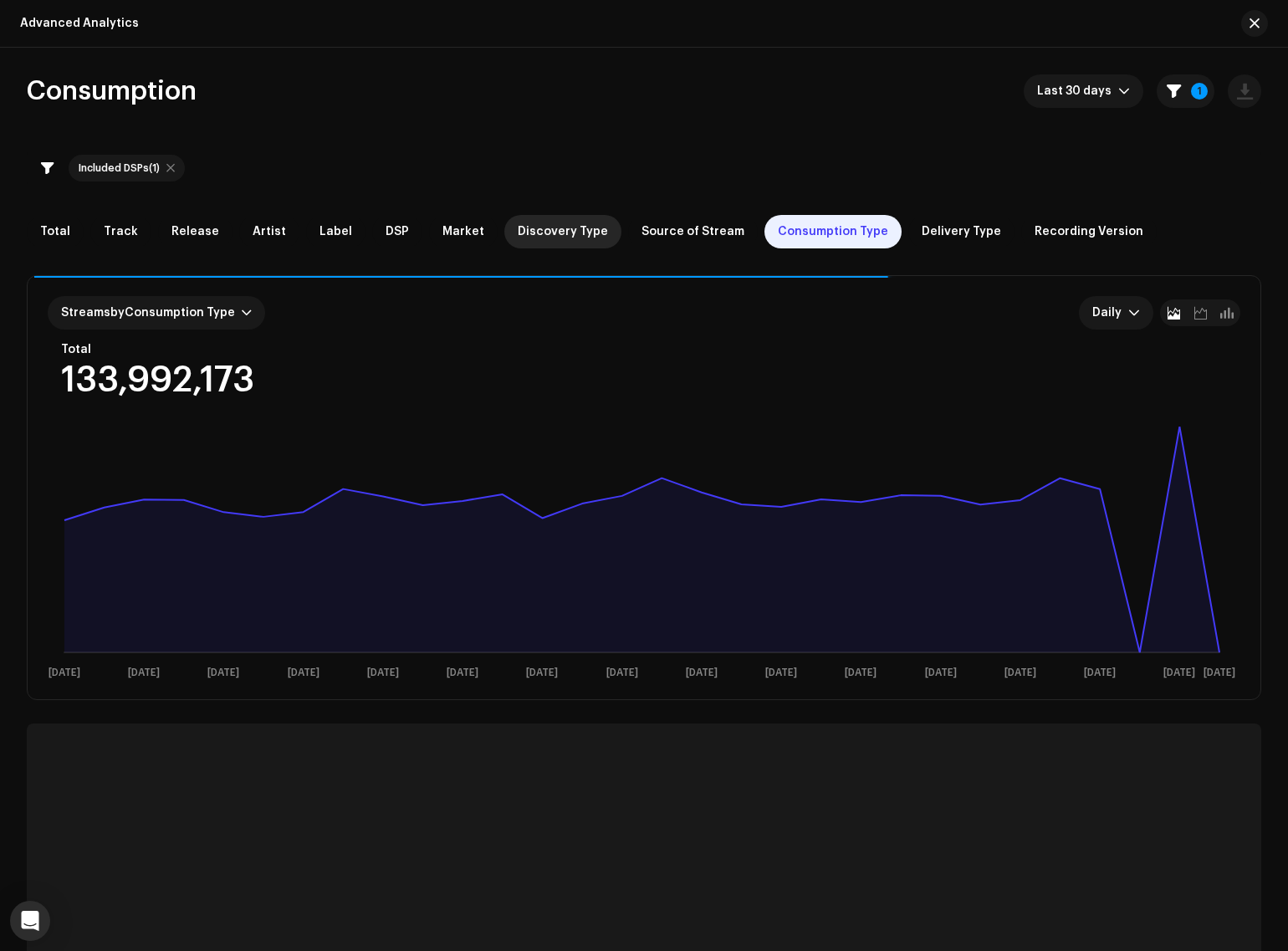
click at [504, 237] on div "Discovery Type" at bounding box center [563, 231] width 117 height 34
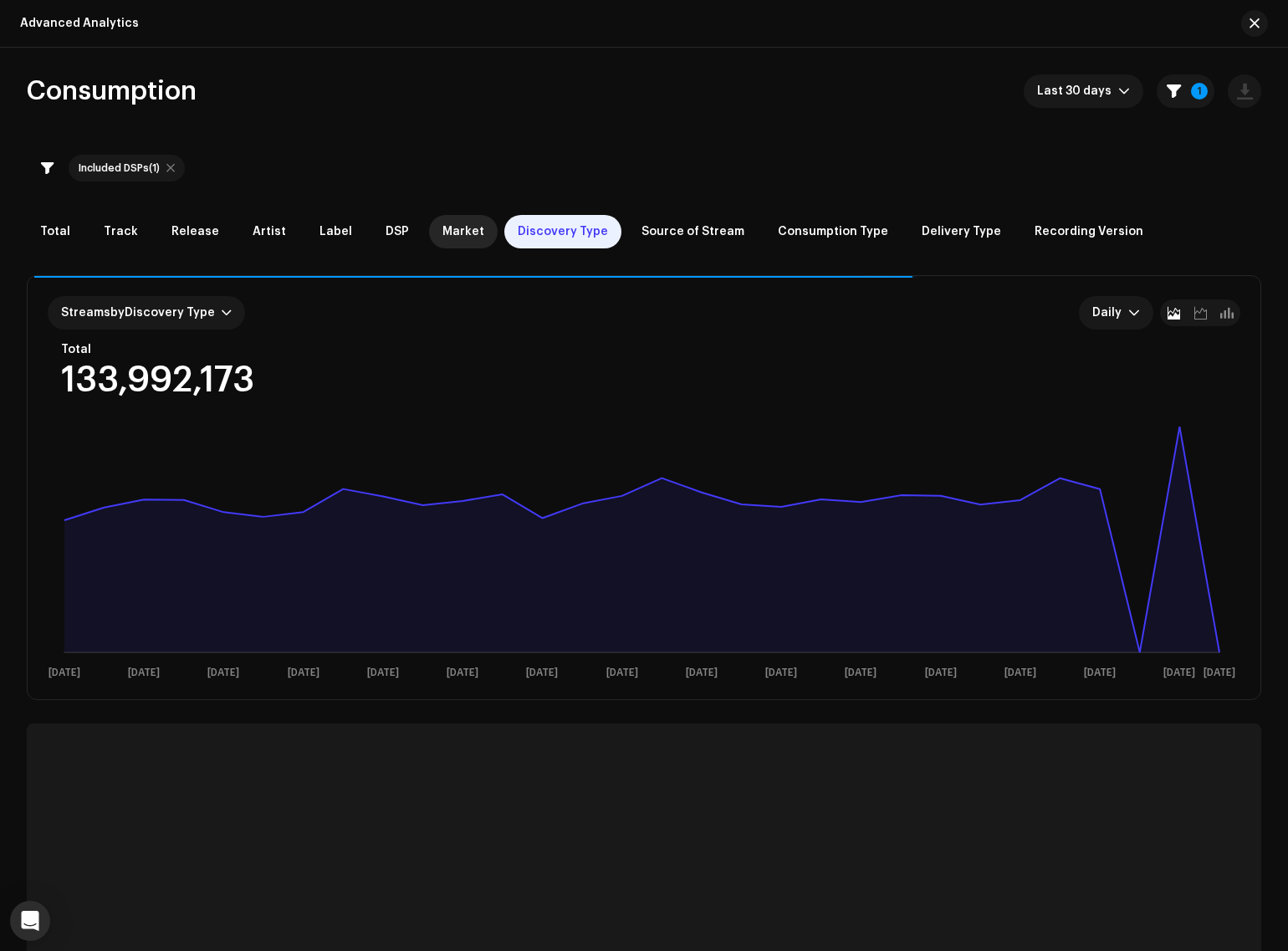
click at [449, 243] on div "Market" at bounding box center [463, 231] width 69 height 34
click at [306, 232] on div "Label" at bounding box center [335, 231] width 59 height 34
click at [332, 225] on span "Label" at bounding box center [336, 231] width 33 height 14
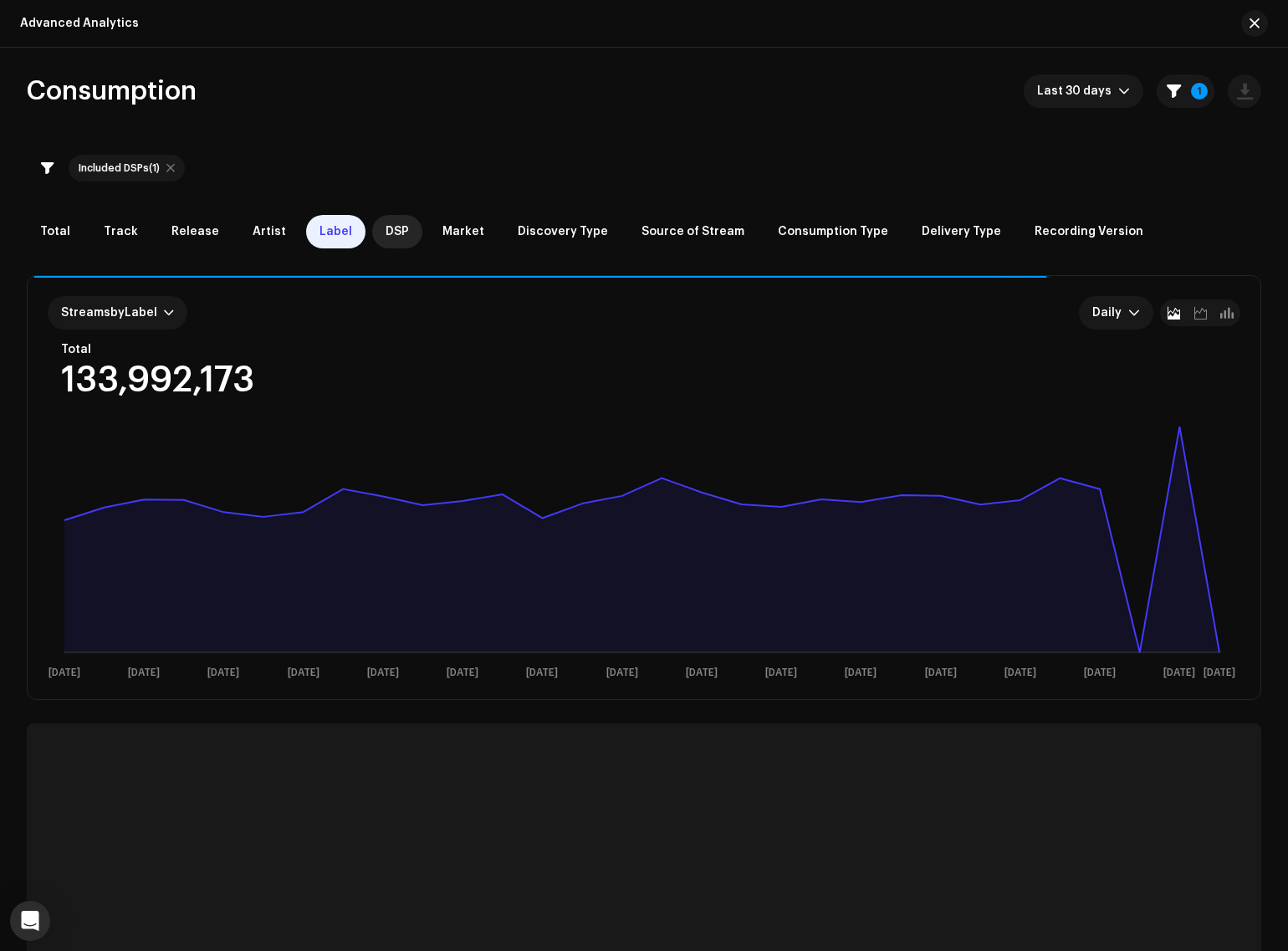
click at [390, 223] on div "DSP" at bounding box center [396, 231] width 50 height 34
click at [642, 239] on div "Source of Stream" at bounding box center [692, 231] width 130 height 34
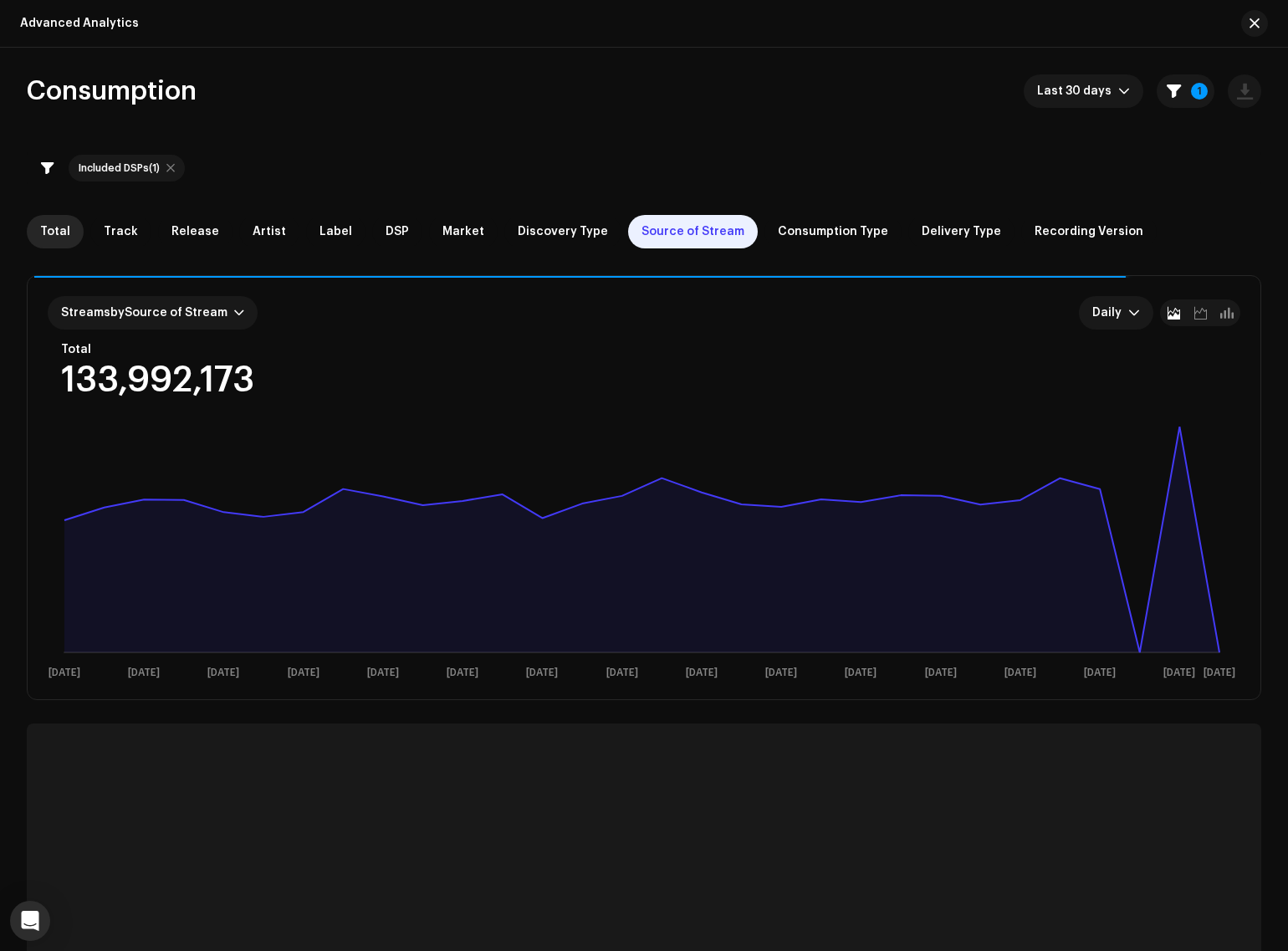
click at [71, 239] on div "Total" at bounding box center [55, 231] width 57 height 34
click at [121, 173] on div "Included DSPs (1)" at bounding box center [119, 168] width 81 height 14
click at [1060, 90] on span "Last 30 days" at bounding box center [1077, 90] width 81 height 34
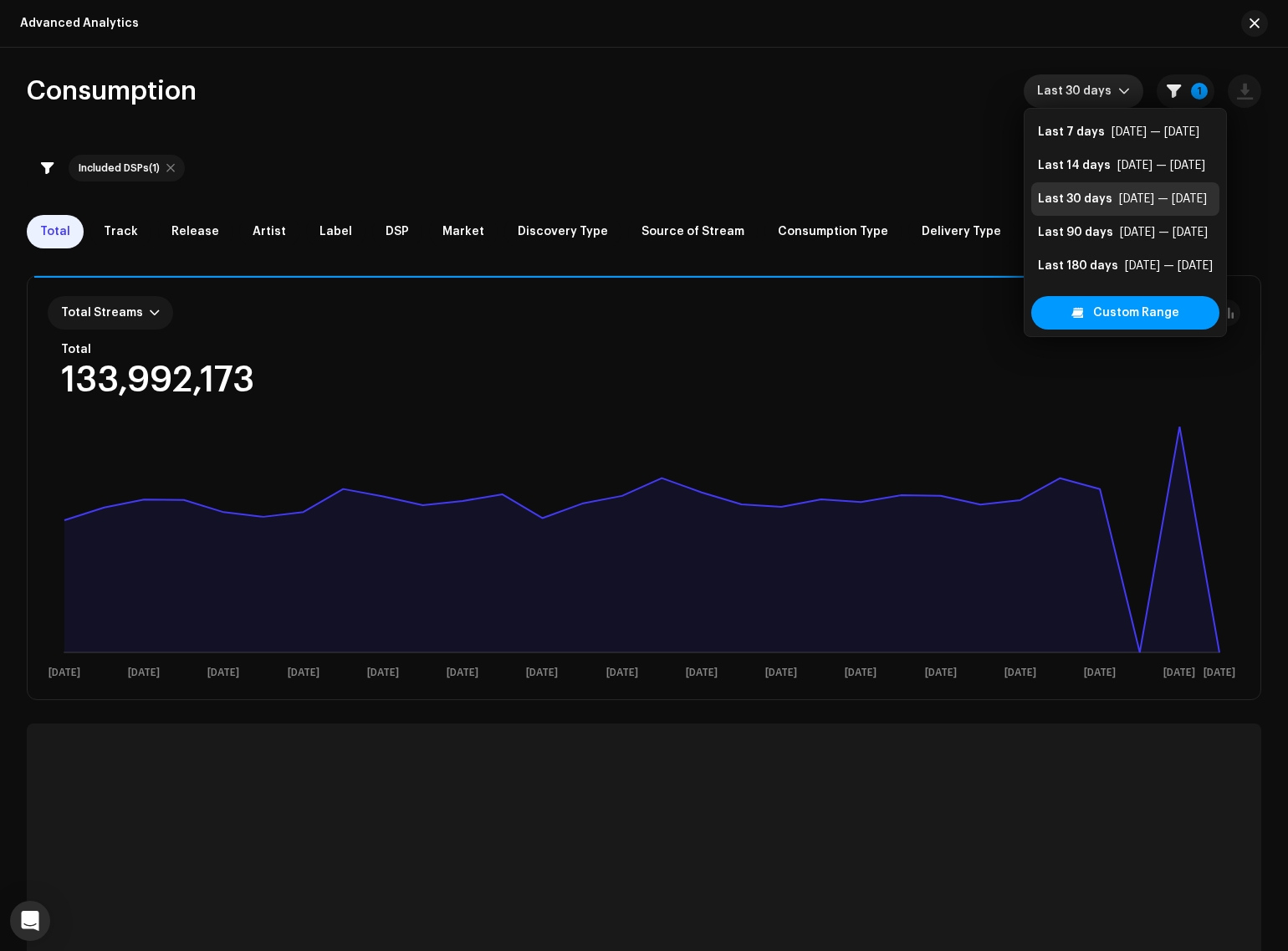
click at [978, 96] on div "Consumption Last 30 days 1" at bounding box center [643, 90] width 1234 height 34
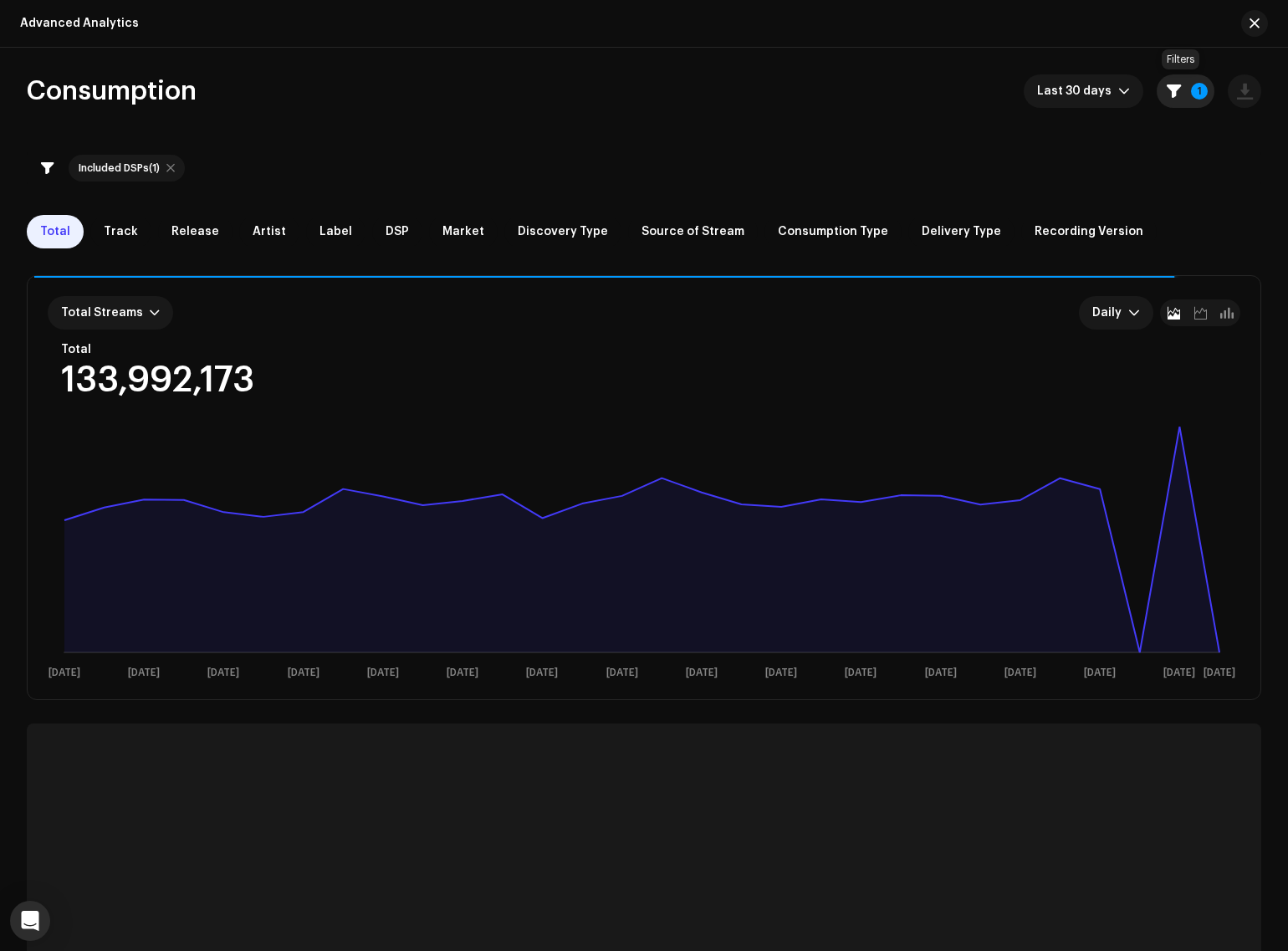
click at [1170, 90] on span "button" at bounding box center [1174, 90] width 15 height 14
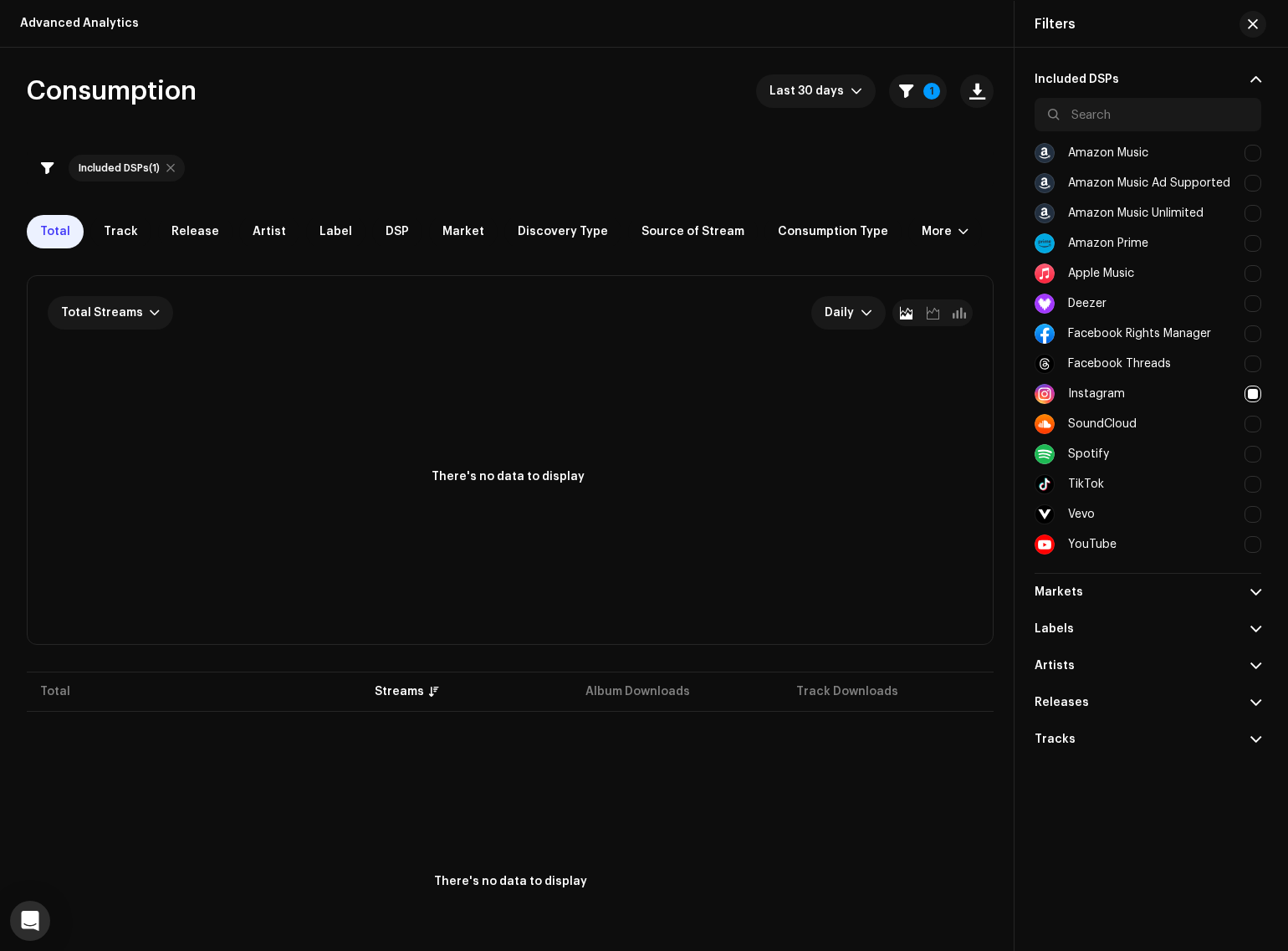
click at [889, 74] on button "1" at bounding box center [917, 90] width 58 height 34
